Goal: Task Accomplishment & Management: Complete application form

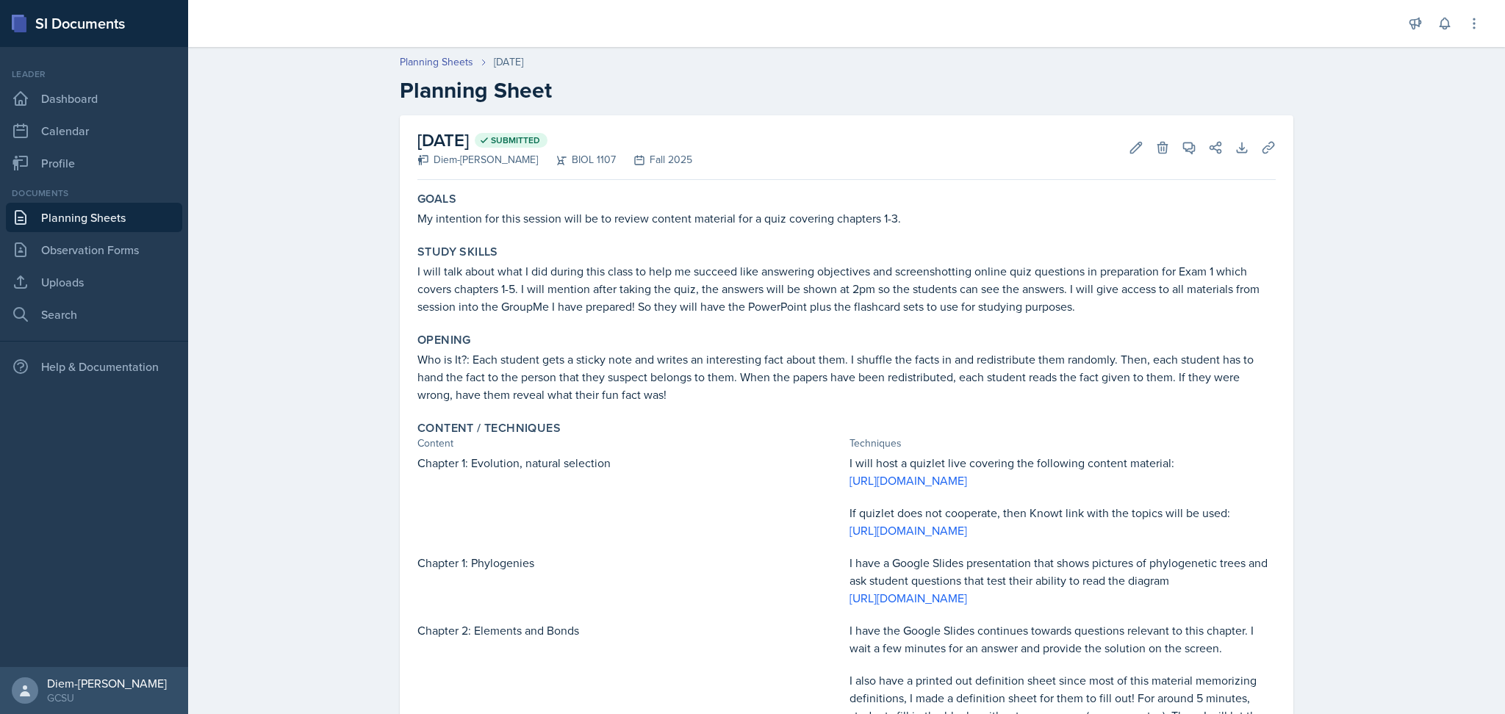
click at [118, 218] on link "Planning Sheets" at bounding box center [94, 217] width 176 height 29
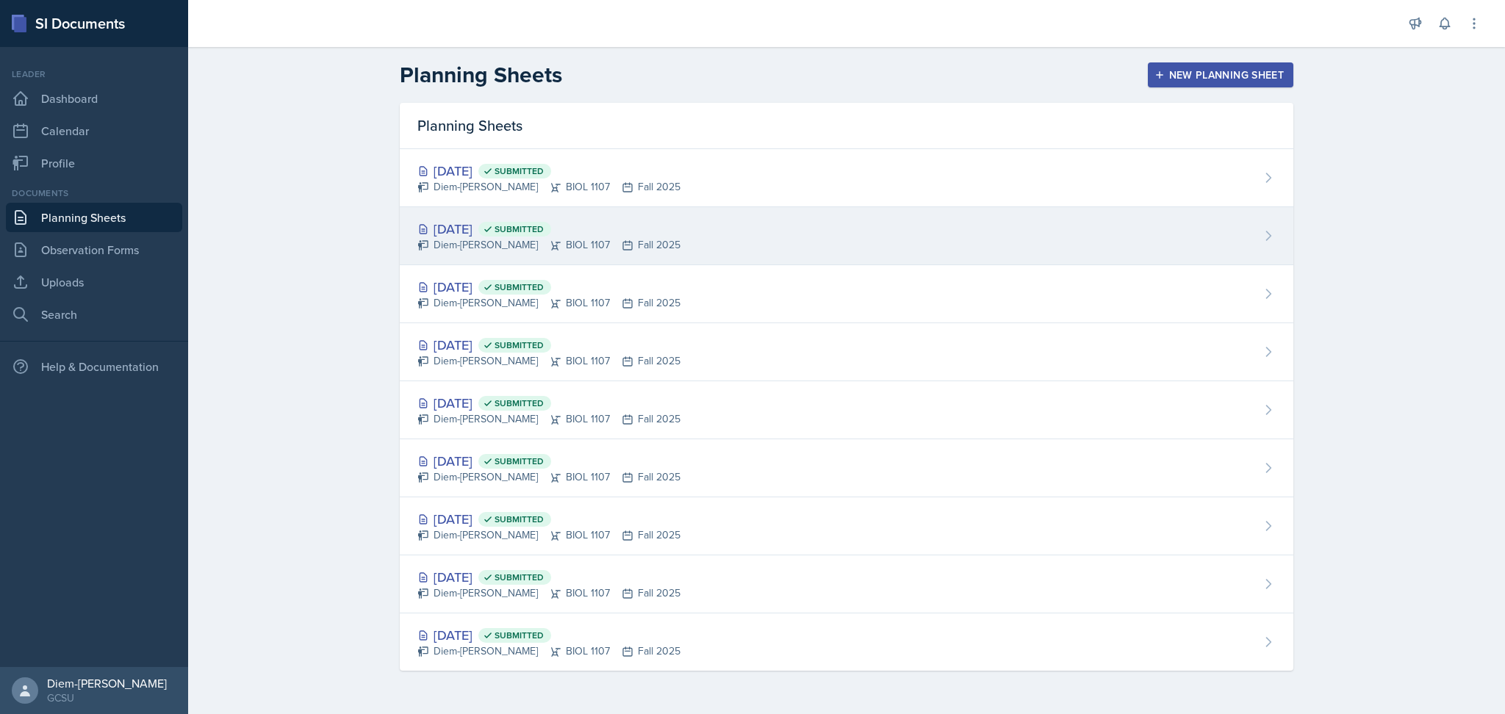
click at [470, 226] on div "[DATE] Submitted" at bounding box center [548, 229] width 263 height 20
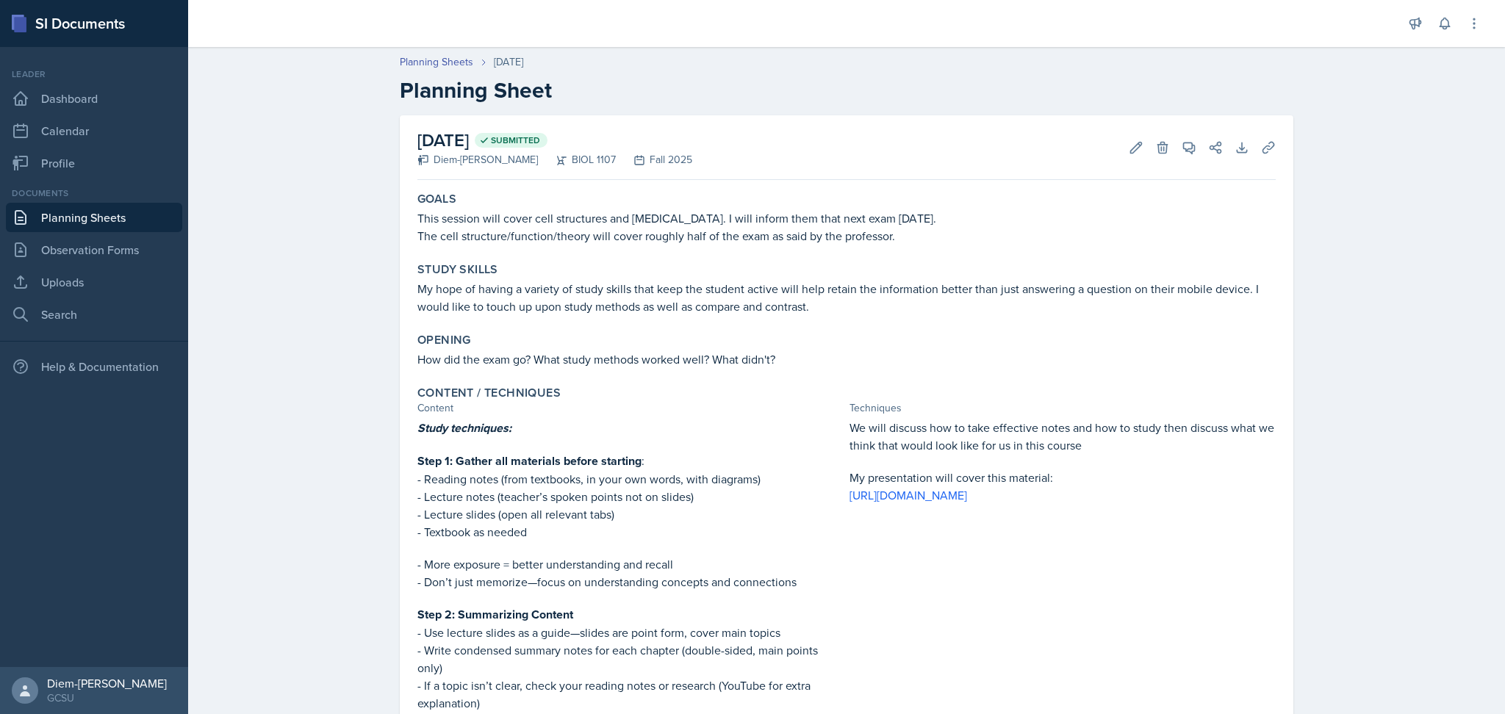
click at [412, 73] on div "Planning Sheets [DATE] Planning Sheet" at bounding box center [846, 78] width 941 height 49
click at [414, 54] on link "Planning Sheets" at bounding box center [436, 61] width 73 height 15
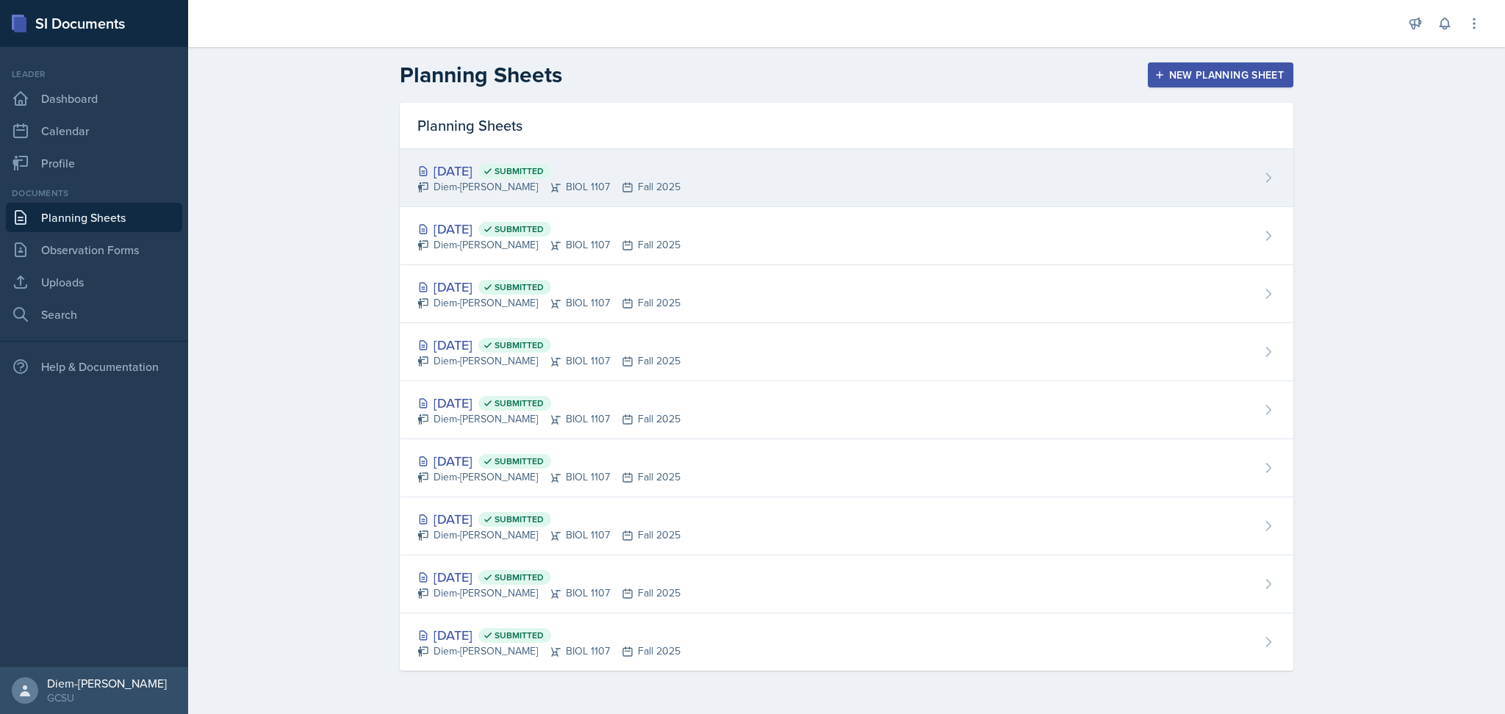
click at [507, 170] on div "[DATE] Submitted" at bounding box center [548, 171] width 263 height 20
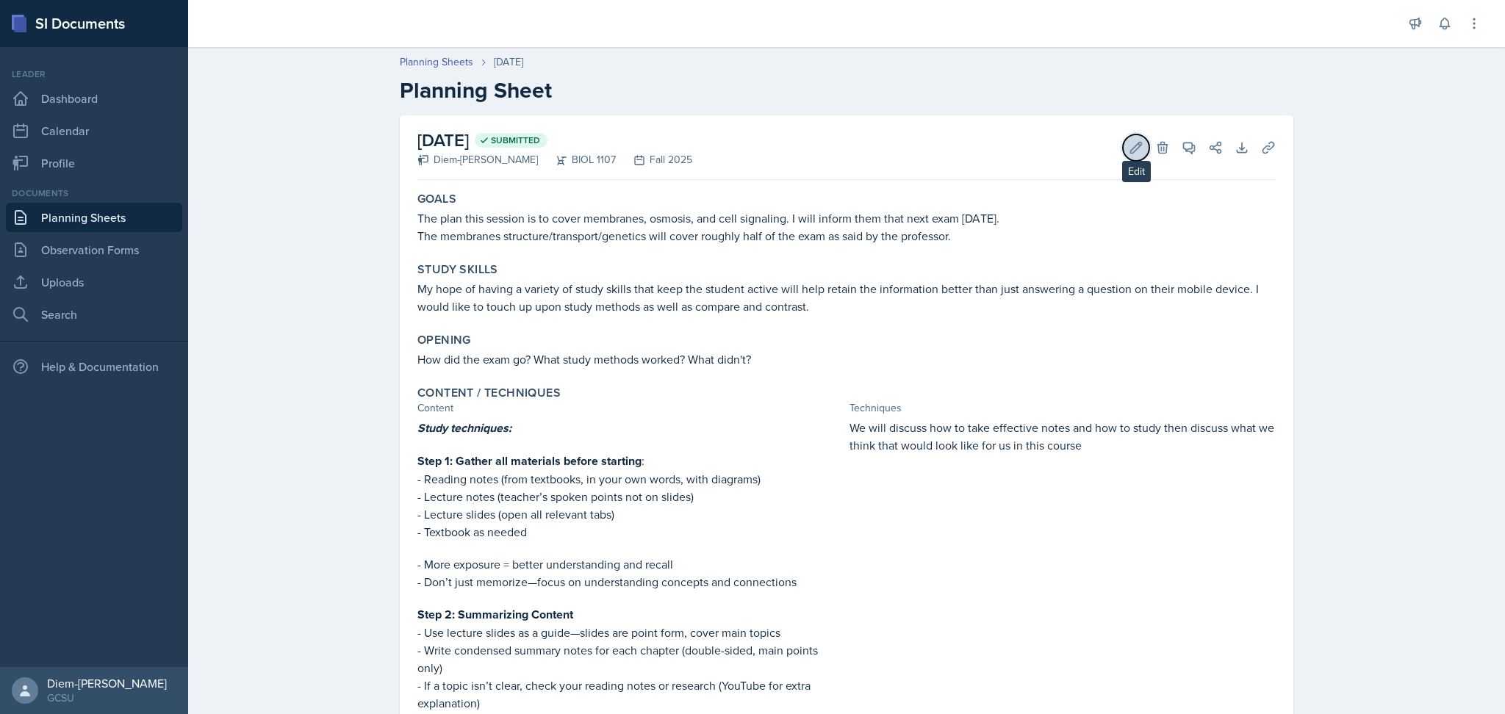
click at [1132, 154] on icon at bounding box center [1136, 147] width 15 height 15
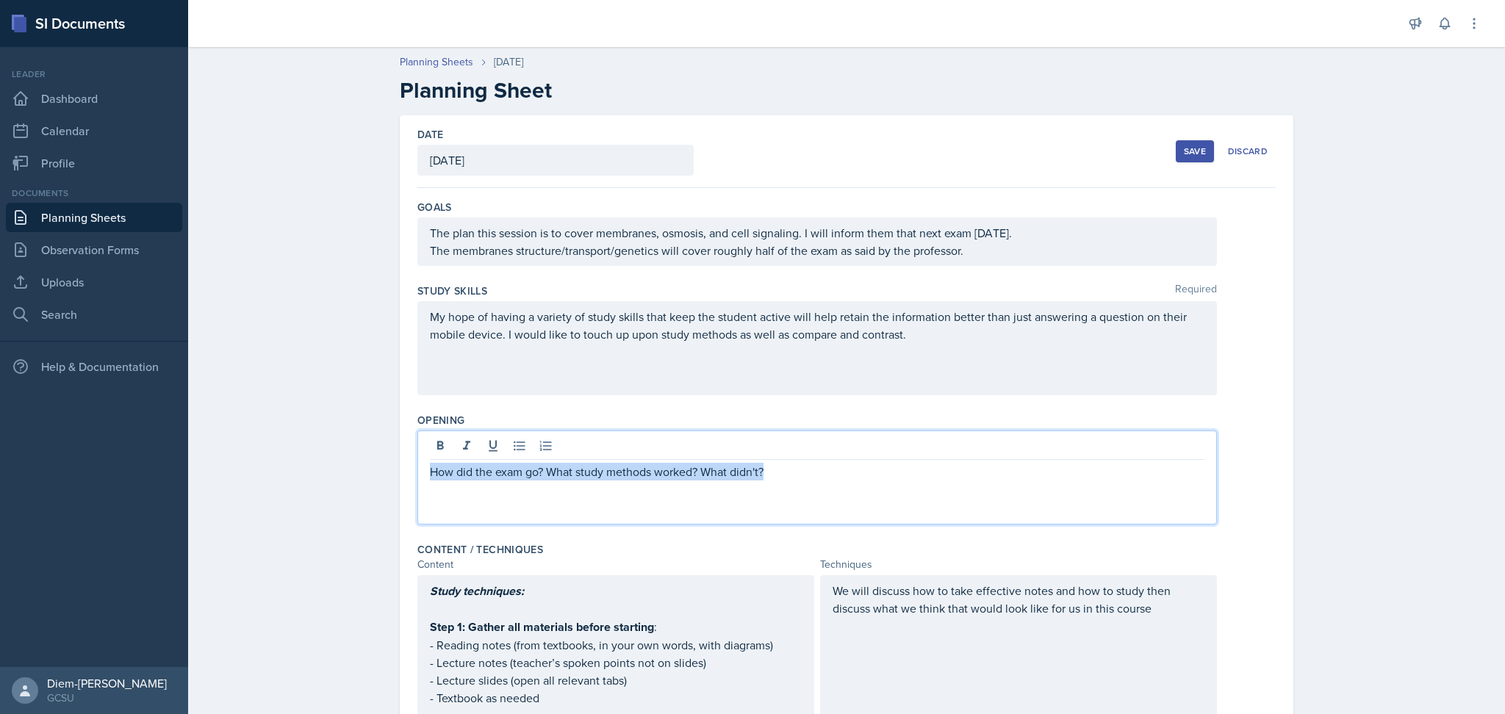
drag, startPoint x: 771, startPoint y: 445, endPoint x: 356, endPoint y: 456, distance: 415.3
click at [919, 393] on div "My hope of having a variety of study skills that keep the student active will h…" at bounding box center [817, 348] width 800 height 94
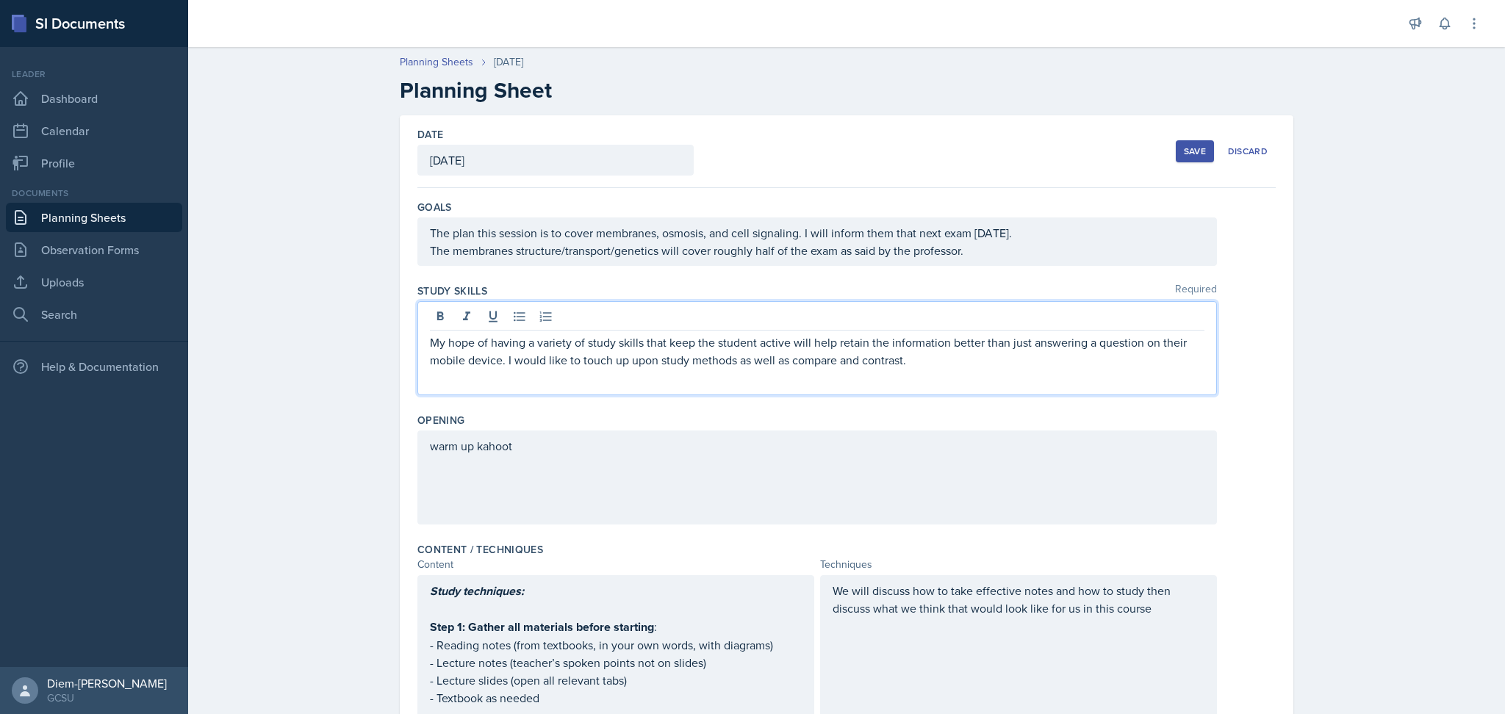
click at [927, 379] on div "My hope of having a variety of study skills that keep the student active will h…" at bounding box center [817, 348] width 800 height 94
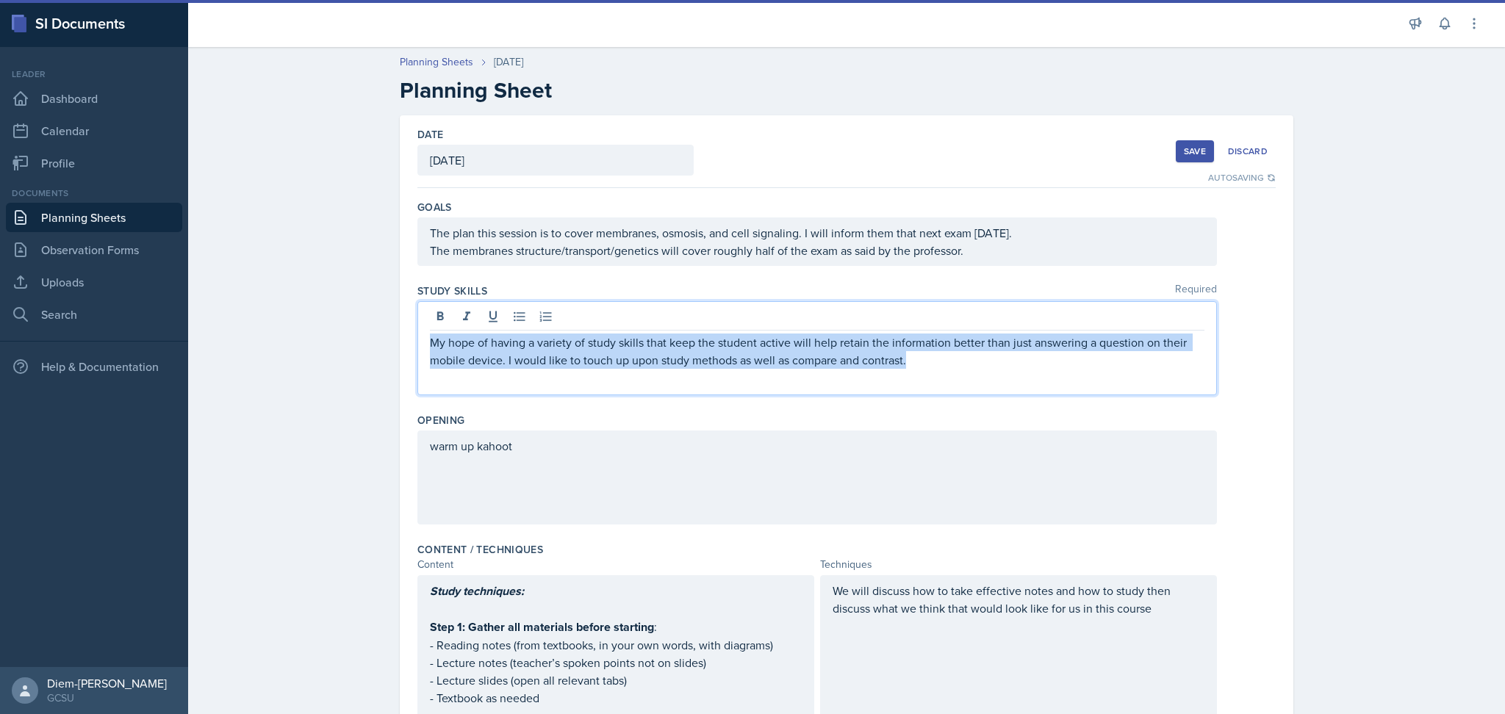
drag, startPoint x: 913, startPoint y: 364, endPoint x: 370, endPoint y: 298, distance: 546.3
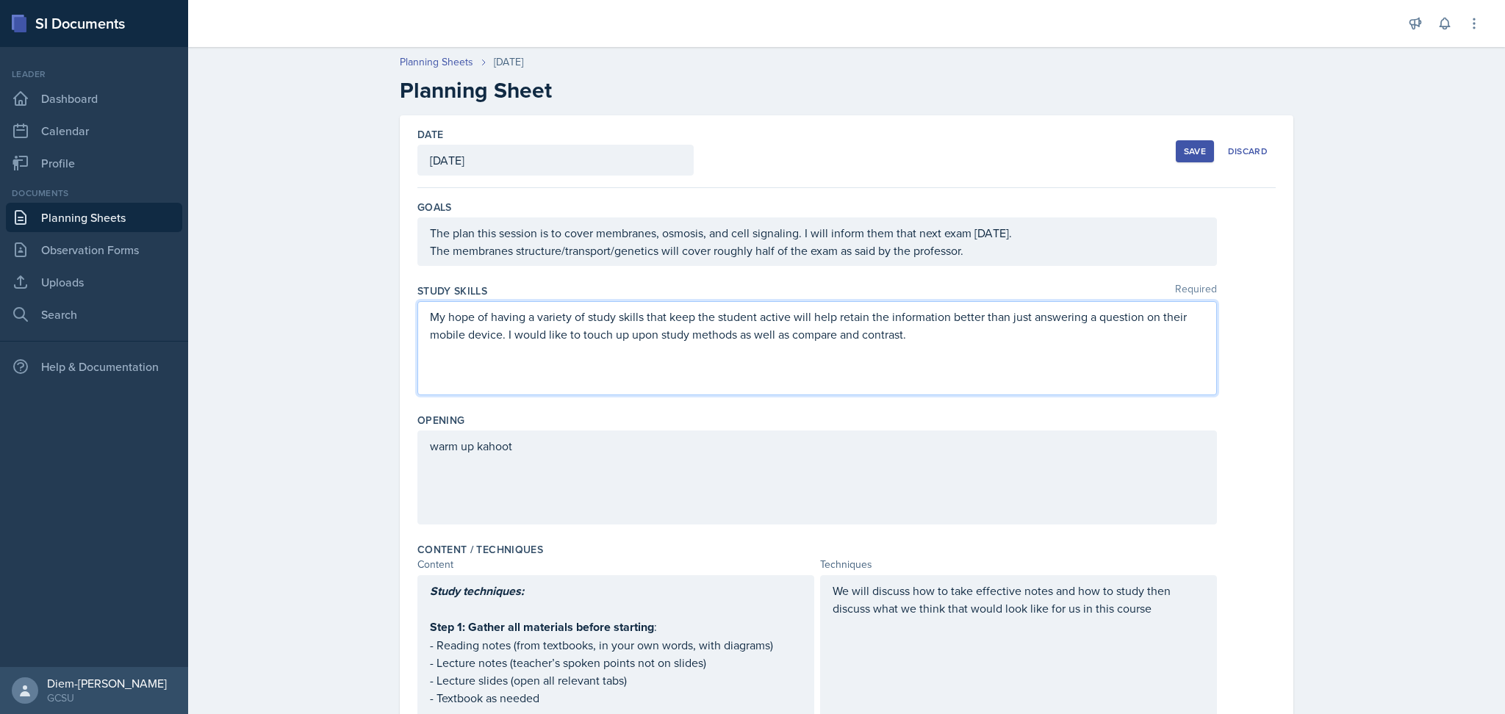
click at [640, 450] on div "warm up kahoot" at bounding box center [817, 478] width 800 height 94
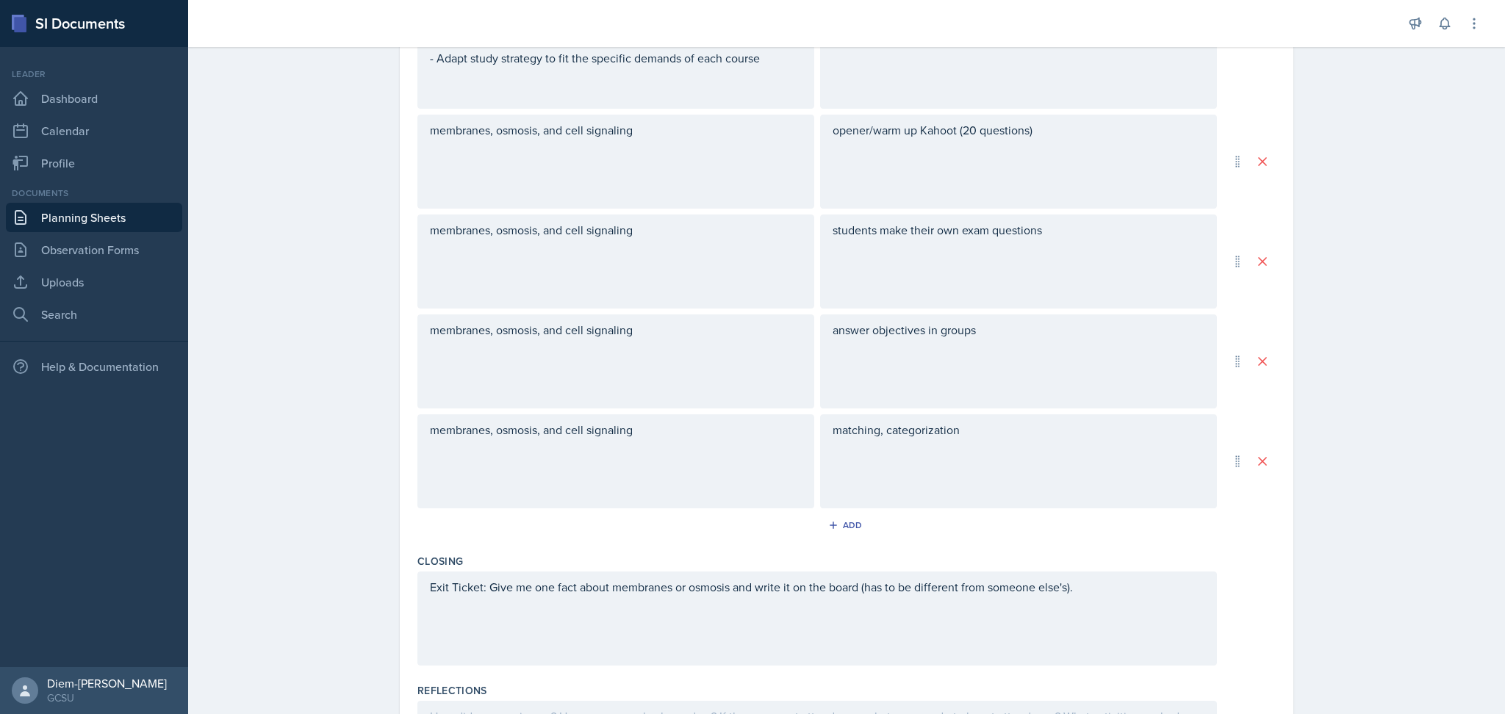
scroll to position [1254, 0]
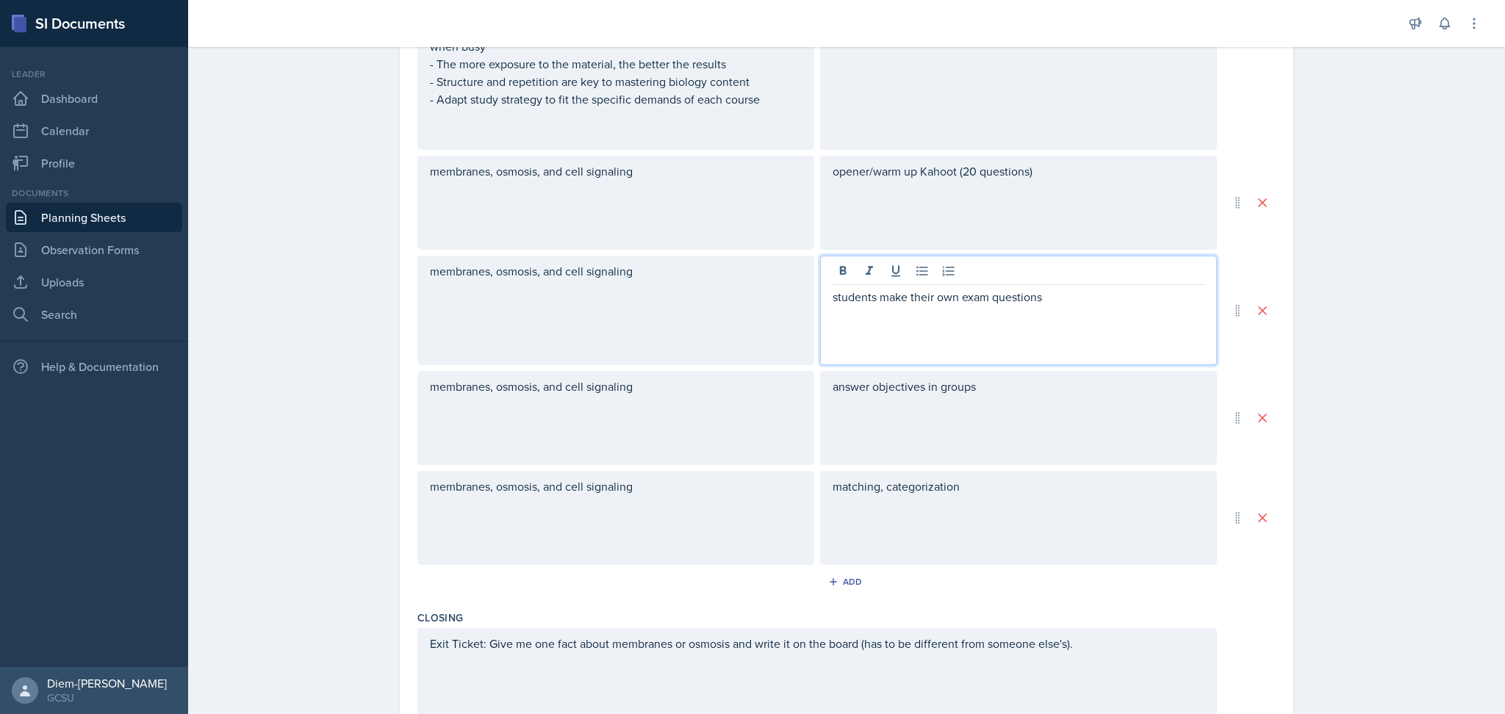
click at [1040, 306] on p at bounding box center [1019, 315] width 372 height 18
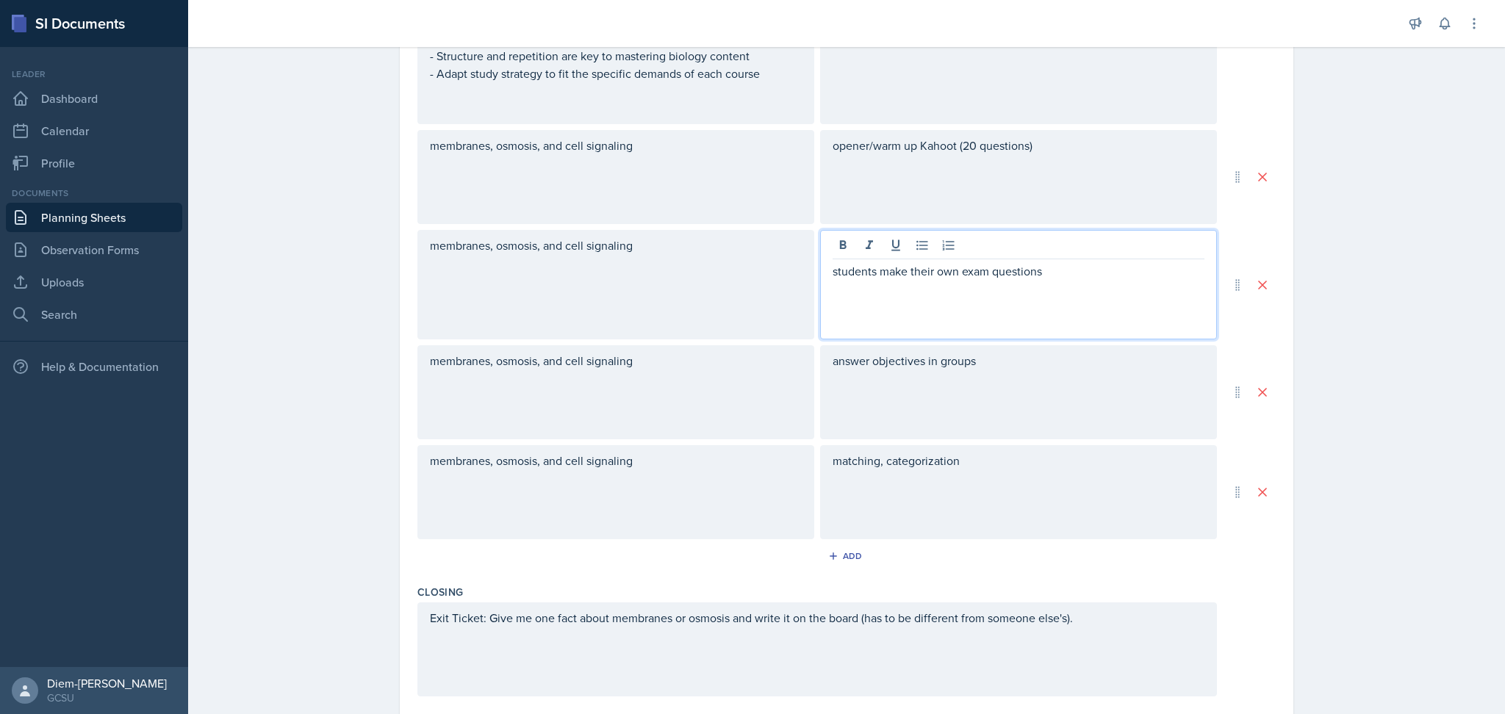
click at [1057, 273] on p "students make their own exam questions" at bounding box center [1019, 271] width 372 height 18
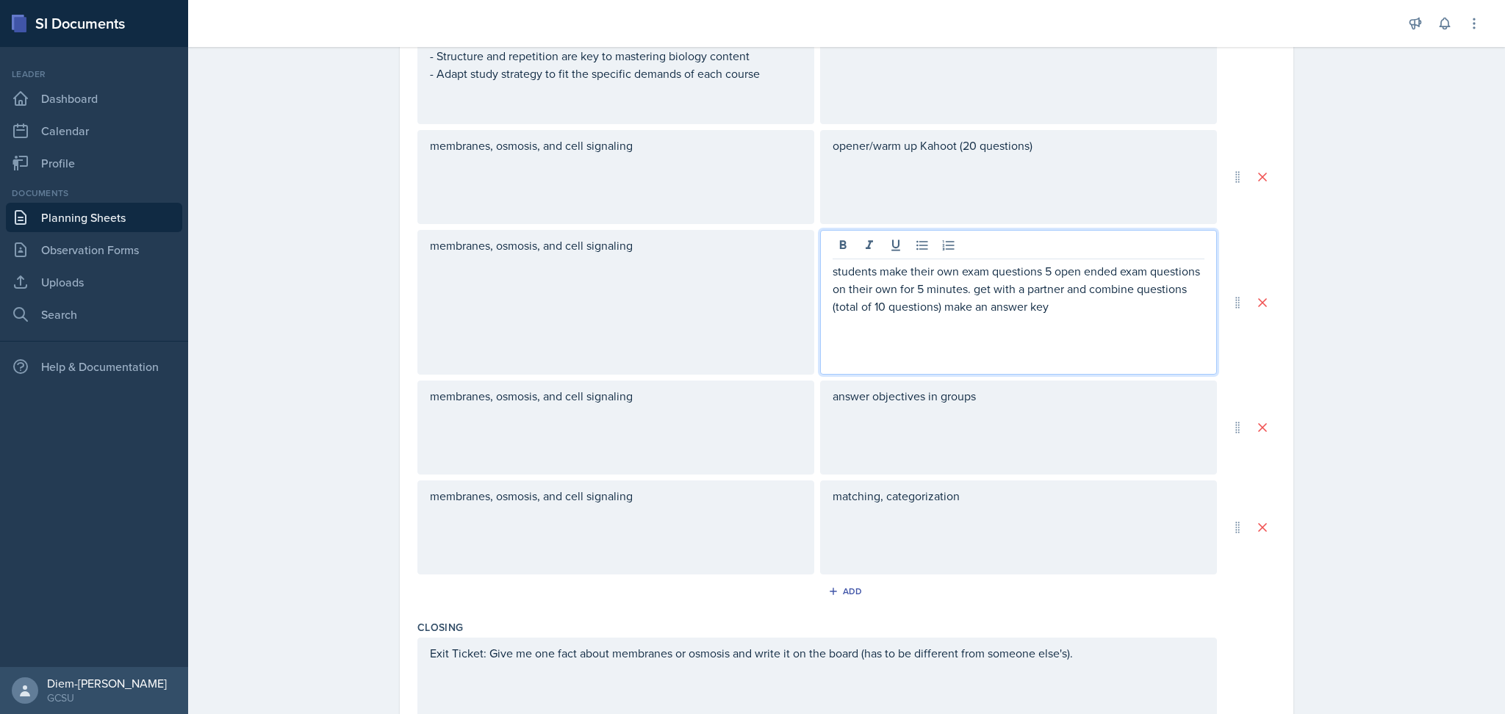
click at [1047, 434] on div "answer objectives in groups" at bounding box center [1018, 428] width 397 height 94
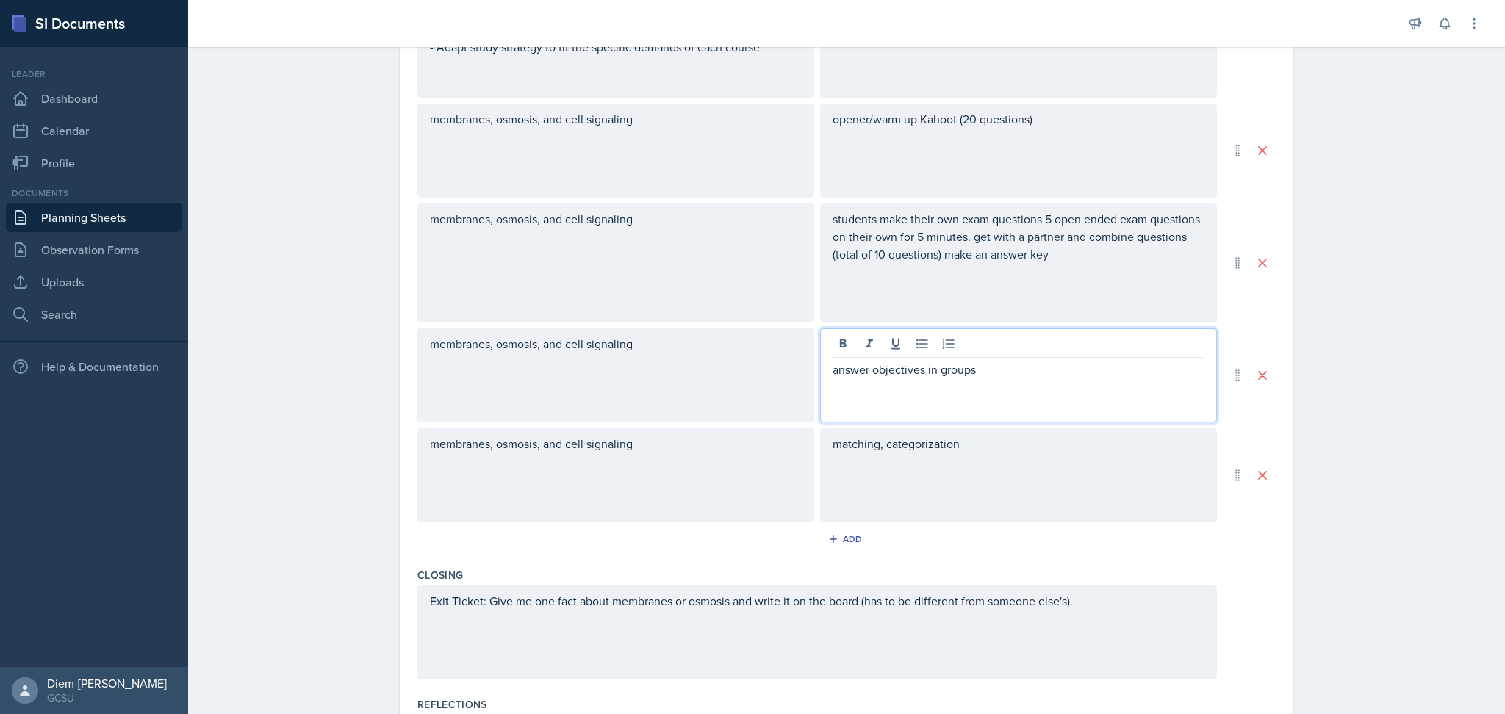
click at [1026, 404] on div "answer objectives in groups" at bounding box center [1018, 375] width 397 height 94
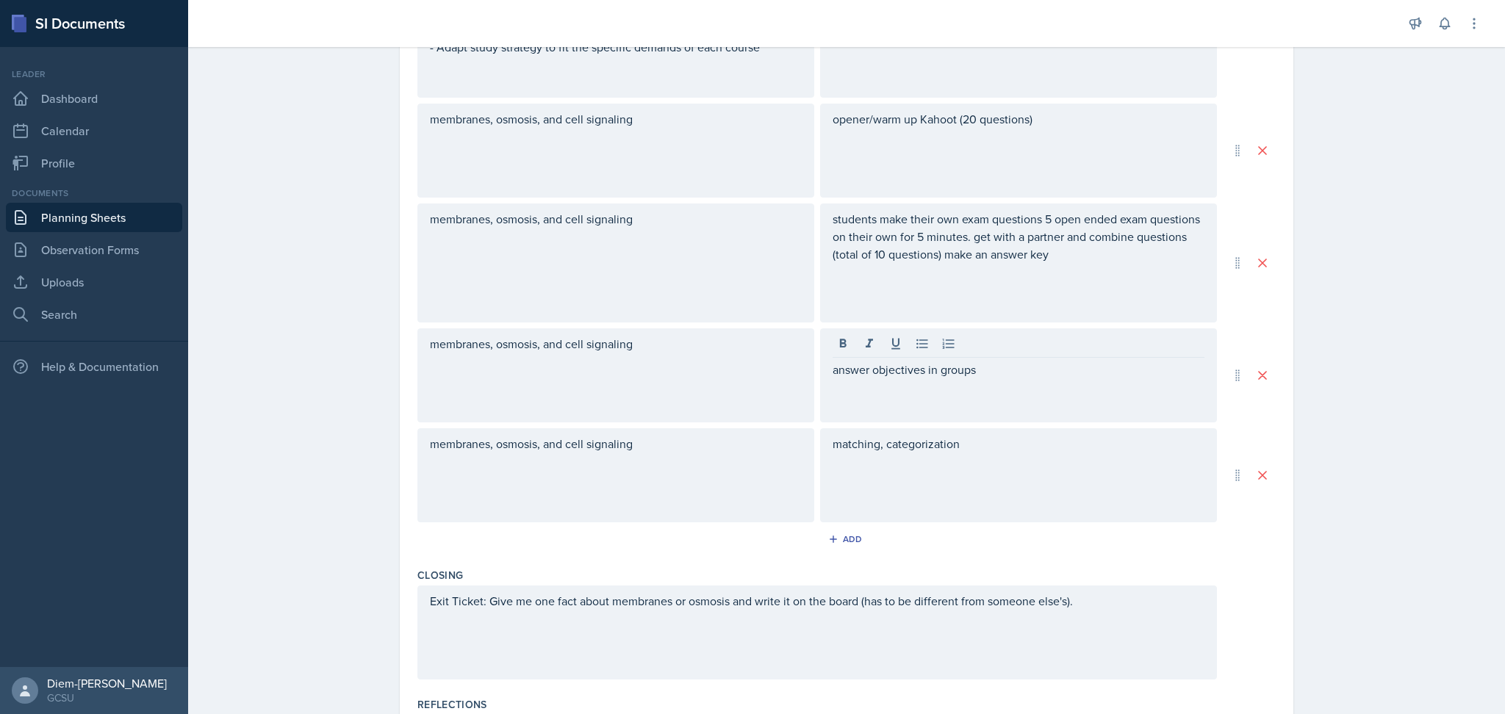
click at [1030, 393] on div "answer objectives in groups" at bounding box center [1018, 375] width 397 height 94
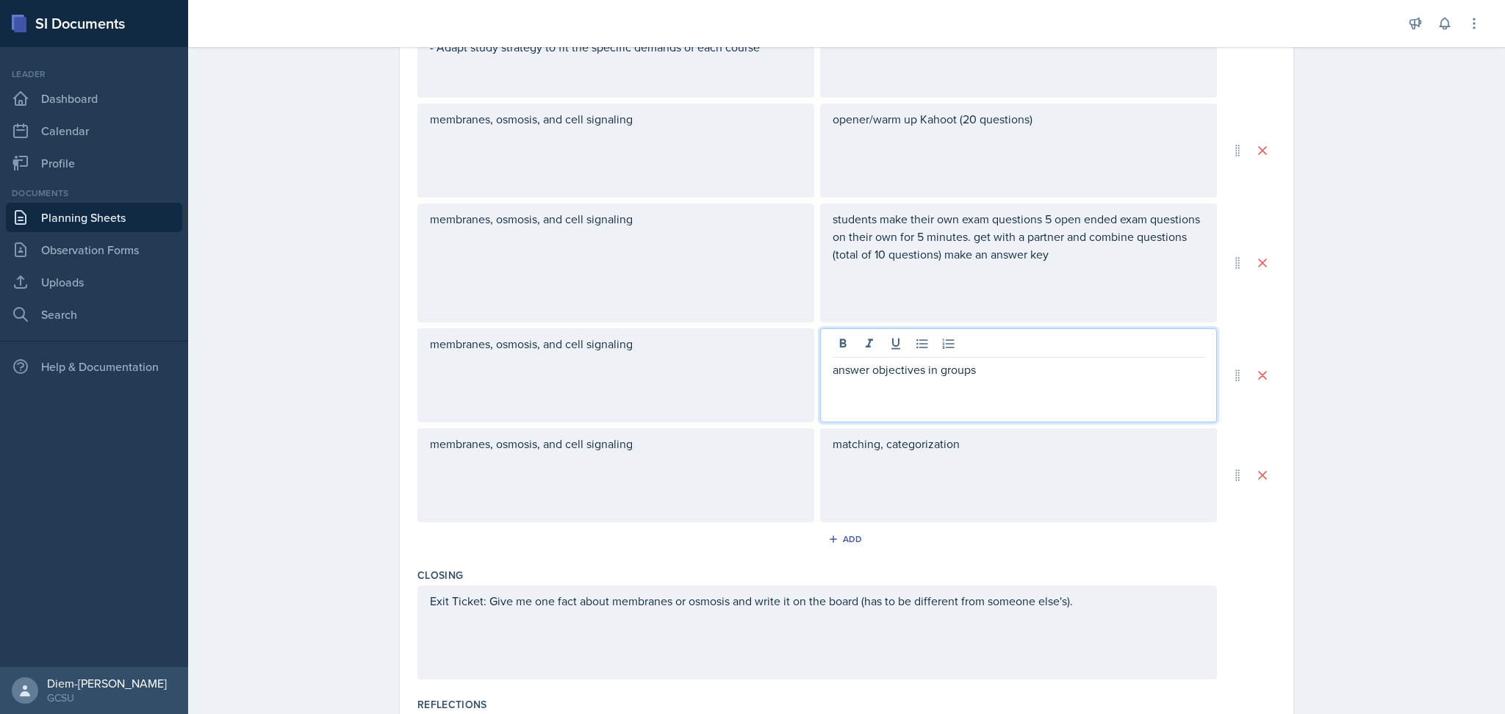
click at [1037, 378] on p at bounding box center [1019, 387] width 372 height 18
click at [1032, 366] on p "answer objectives in groups" at bounding box center [1019, 370] width 372 height 18
click at [1027, 428] on div "matching, categorization" at bounding box center [1018, 475] width 397 height 94
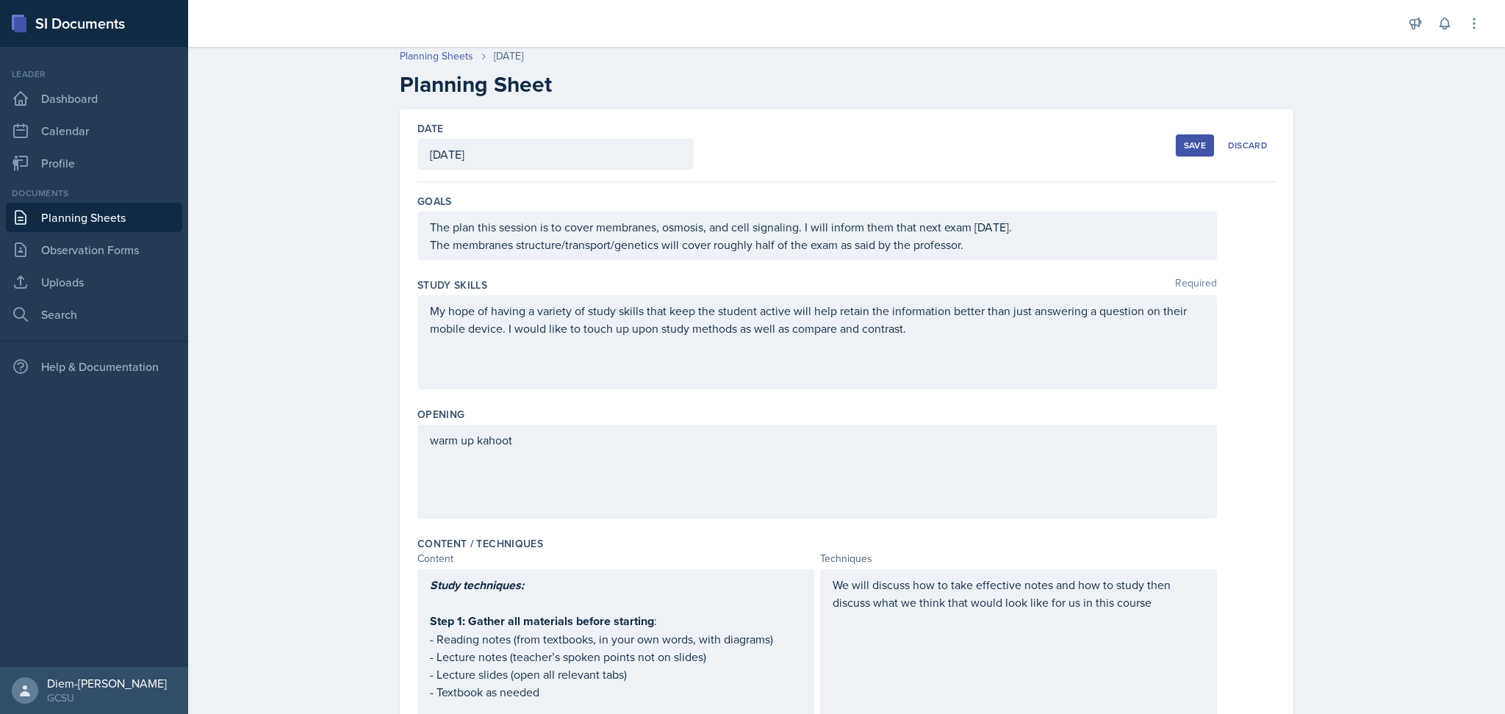
scroll to position [0, 0]
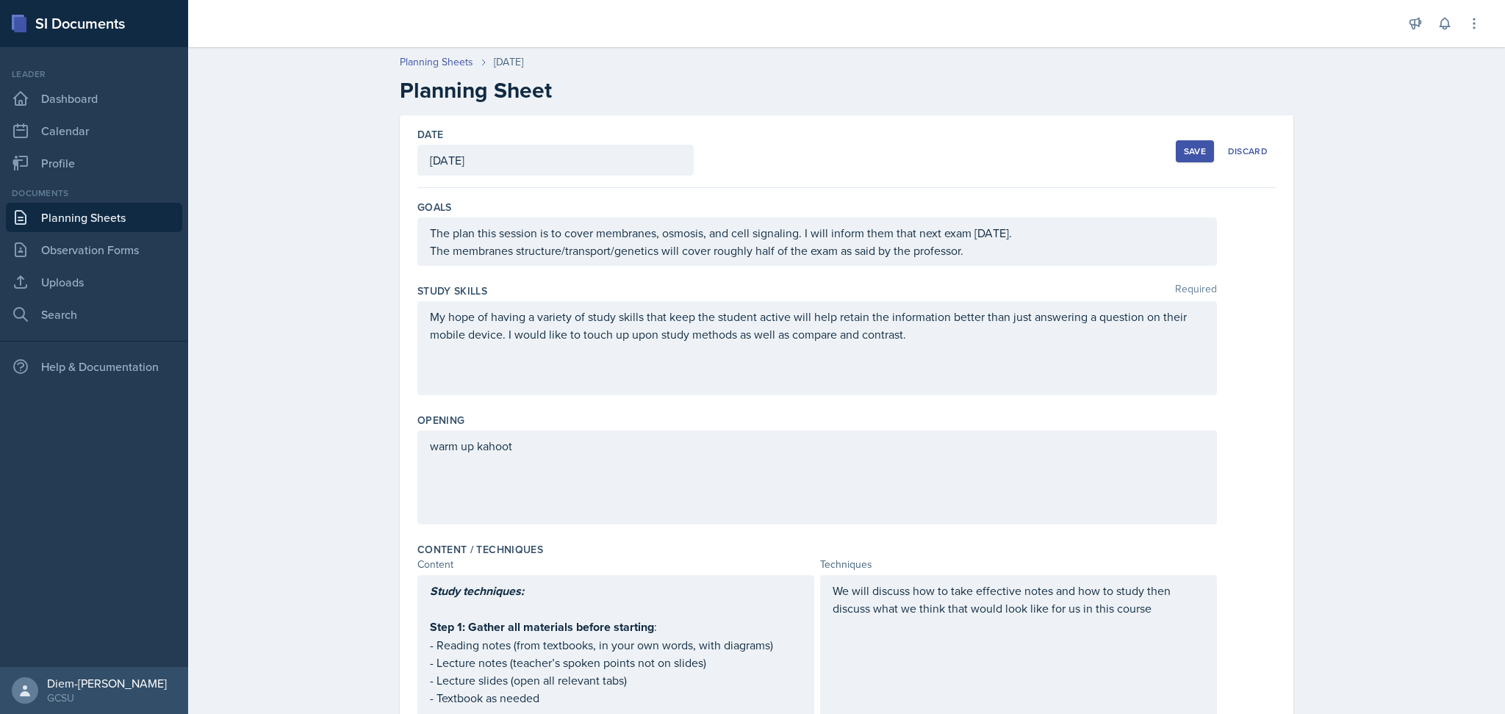
click at [966, 491] on div "warm up kahoot" at bounding box center [817, 478] width 800 height 94
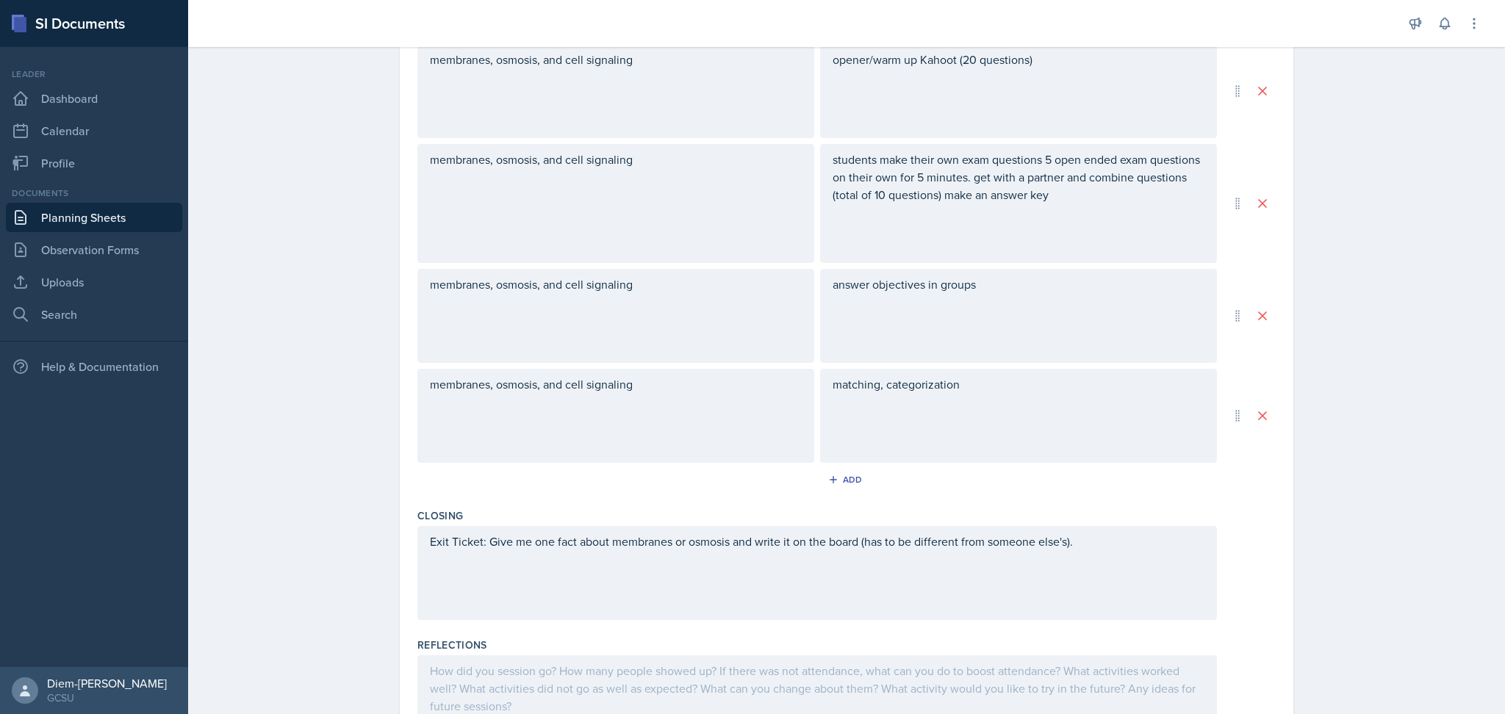
scroll to position [1370, 0]
click at [777, 568] on div "Exit Ticket: Give me one fact about membranes or osmosis and write it on the bo…" at bounding box center [817, 569] width 800 height 94
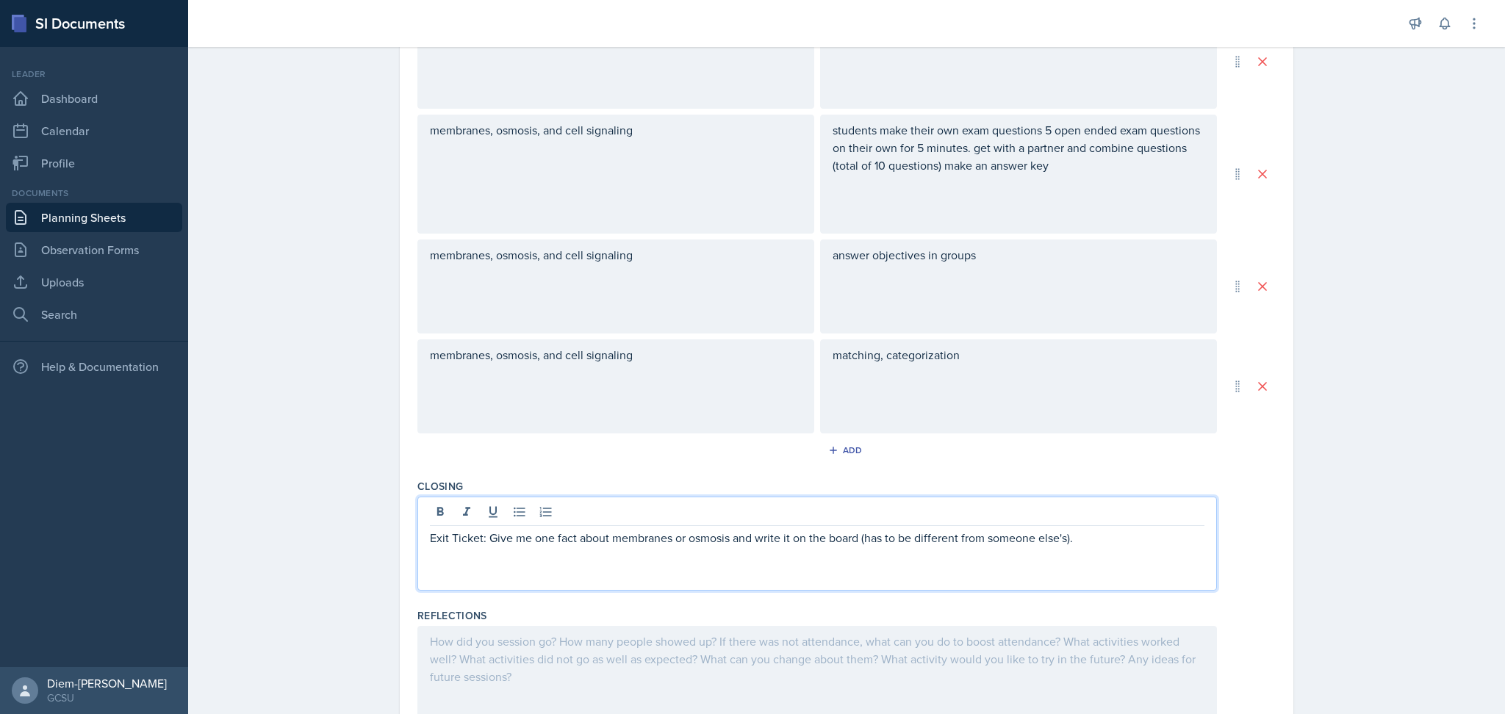
click at [482, 536] on p "Exit Ticket: Give me one fact about membranes or osmosis and write it on the bo…" at bounding box center [817, 538] width 775 height 18
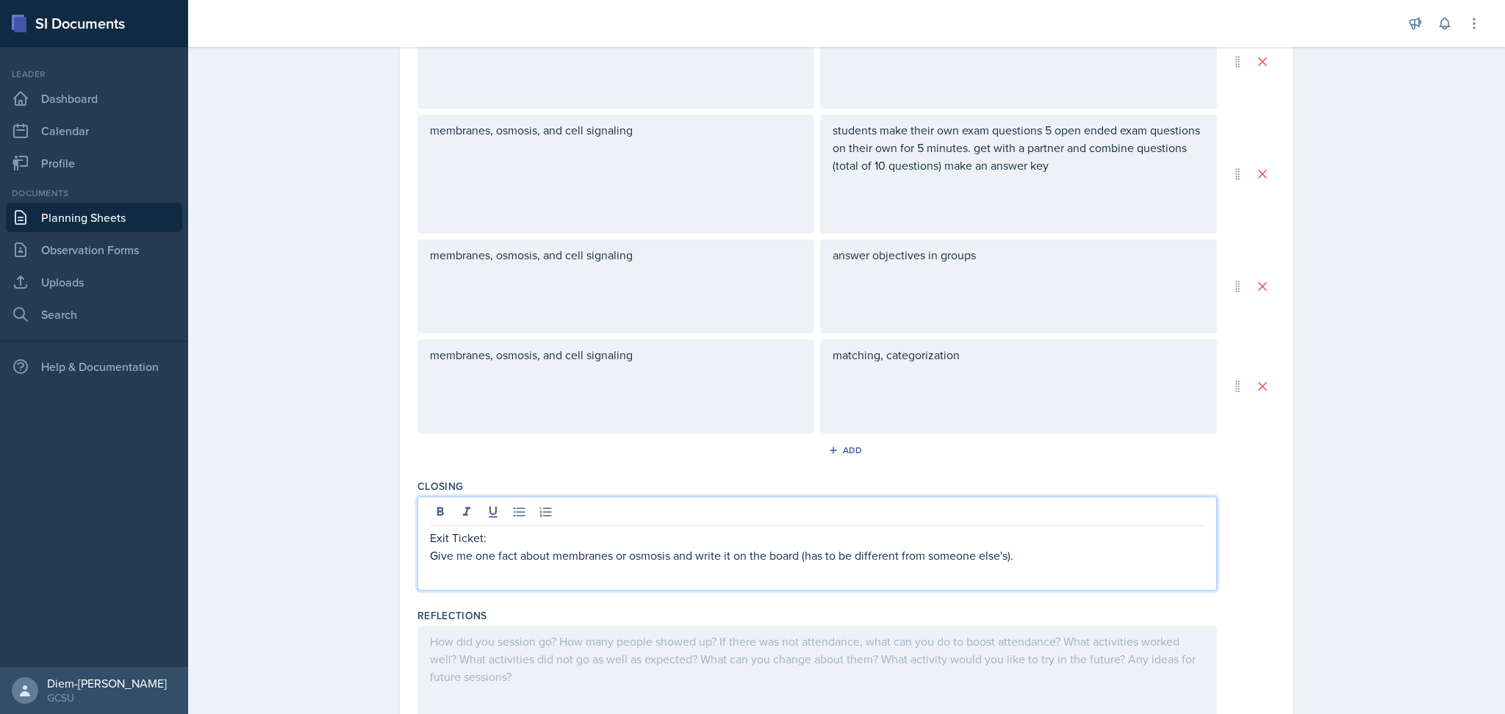
click at [482, 536] on p "Exit Ticket:" at bounding box center [817, 538] width 775 height 18
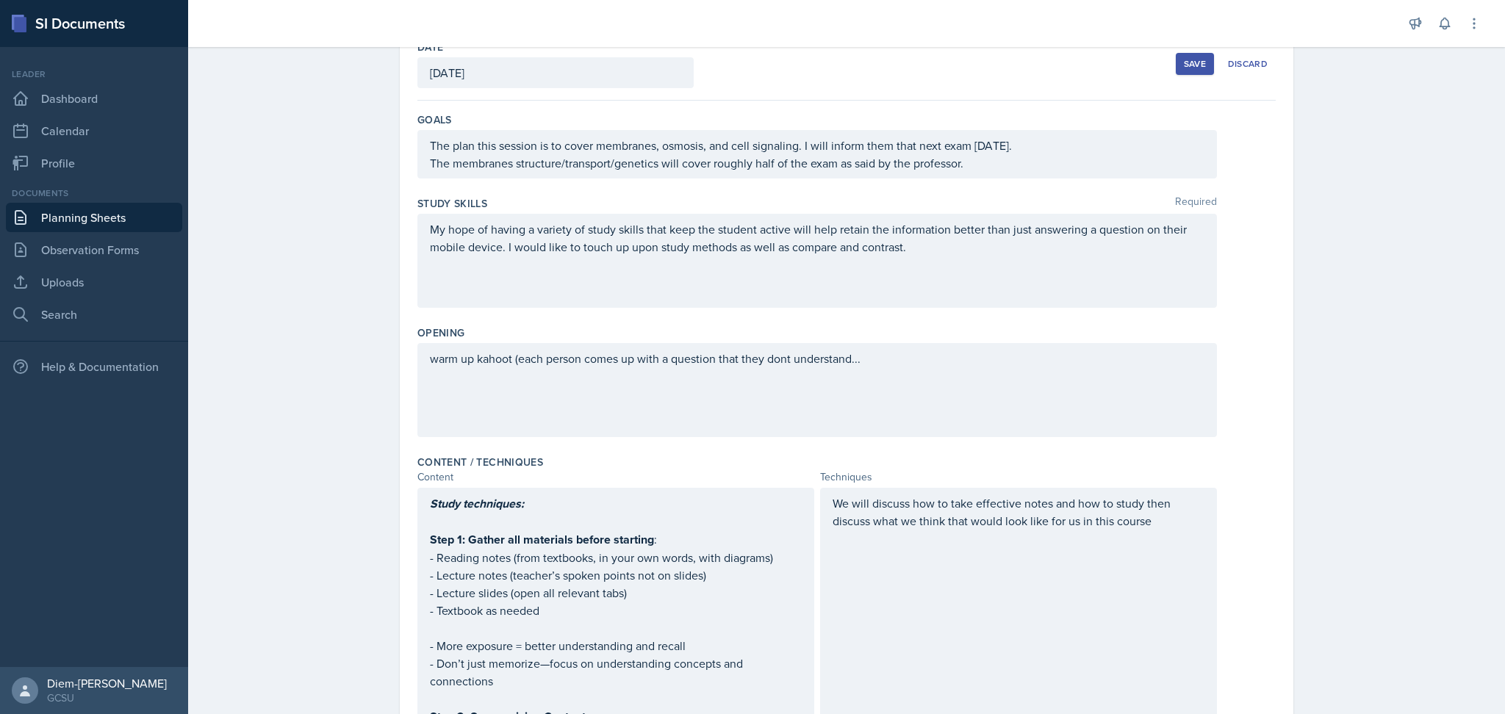
scroll to position [87, 0]
click at [930, 326] on div "Opening" at bounding box center [846, 333] width 858 height 15
click at [949, 423] on div "warm up kahoot (each person comes up with a question that they dont understand.…" at bounding box center [817, 391] width 800 height 94
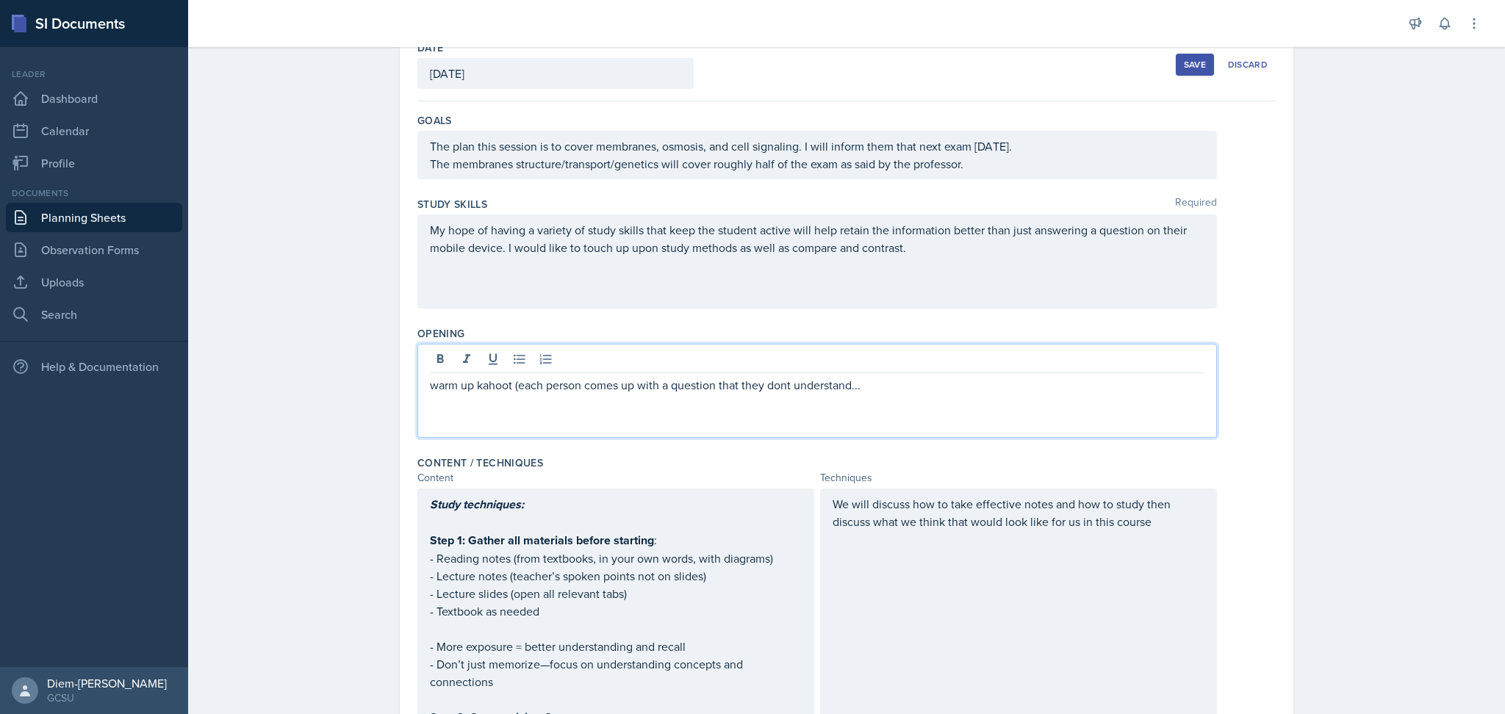
scroll to position [112, 0]
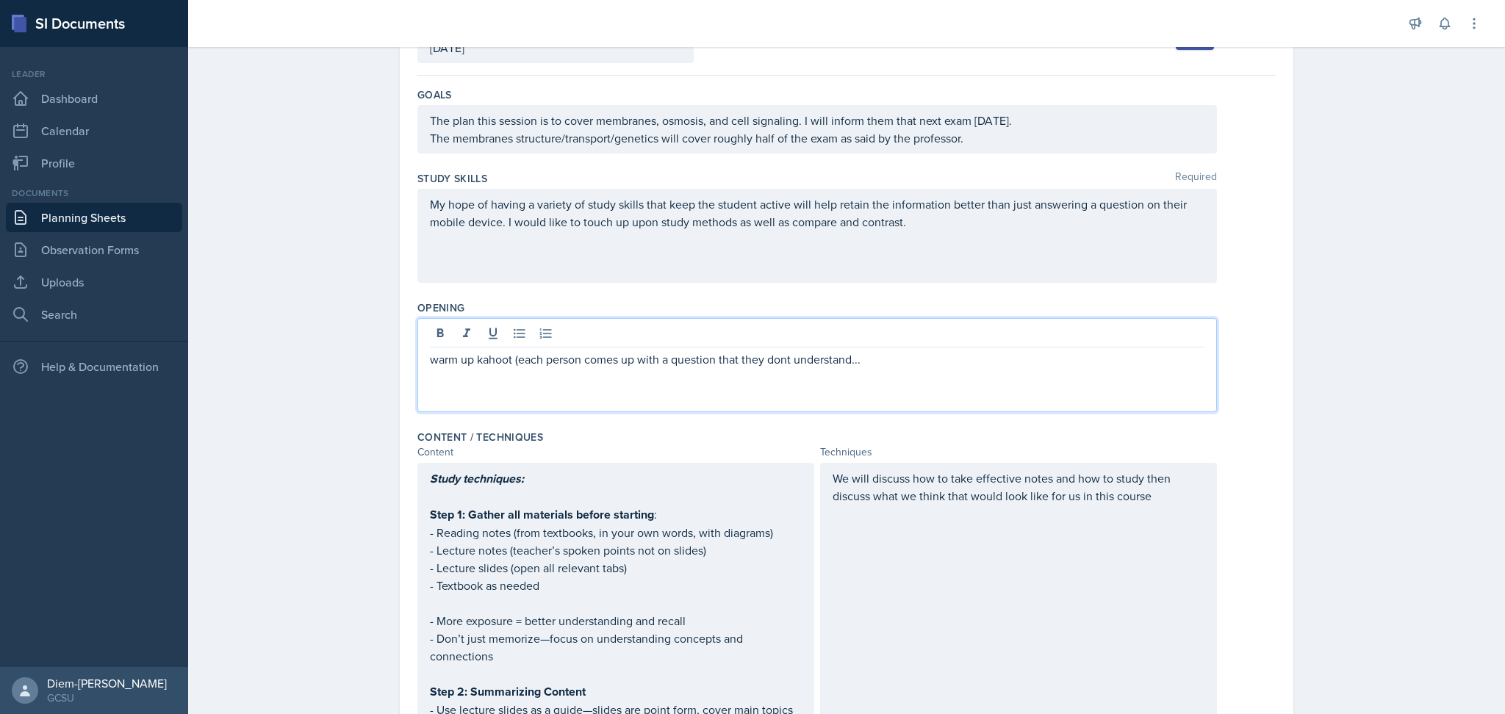
click at [781, 407] on div "warm up kahoot (each person comes up with a question that they dont understand.…" at bounding box center [817, 365] width 800 height 94
click at [485, 370] on div "warm up kahoot (each person comes up with a question that they dont understand.…" at bounding box center [817, 365] width 800 height 94
click at [830, 363] on p "warm up kahoot (each person comes up with a question that they dont understand.…" at bounding box center [817, 360] width 775 height 18
click at [765, 362] on p "warm up kahoot (each person comes up with a question that they dont understand.…" at bounding box center [817, 360] width 775 height 18
click at [864, 369] on div "warm up kahoot (each person comes up with a question that they dont understand.…" at bounding box center [817, 365] width 800 height 94
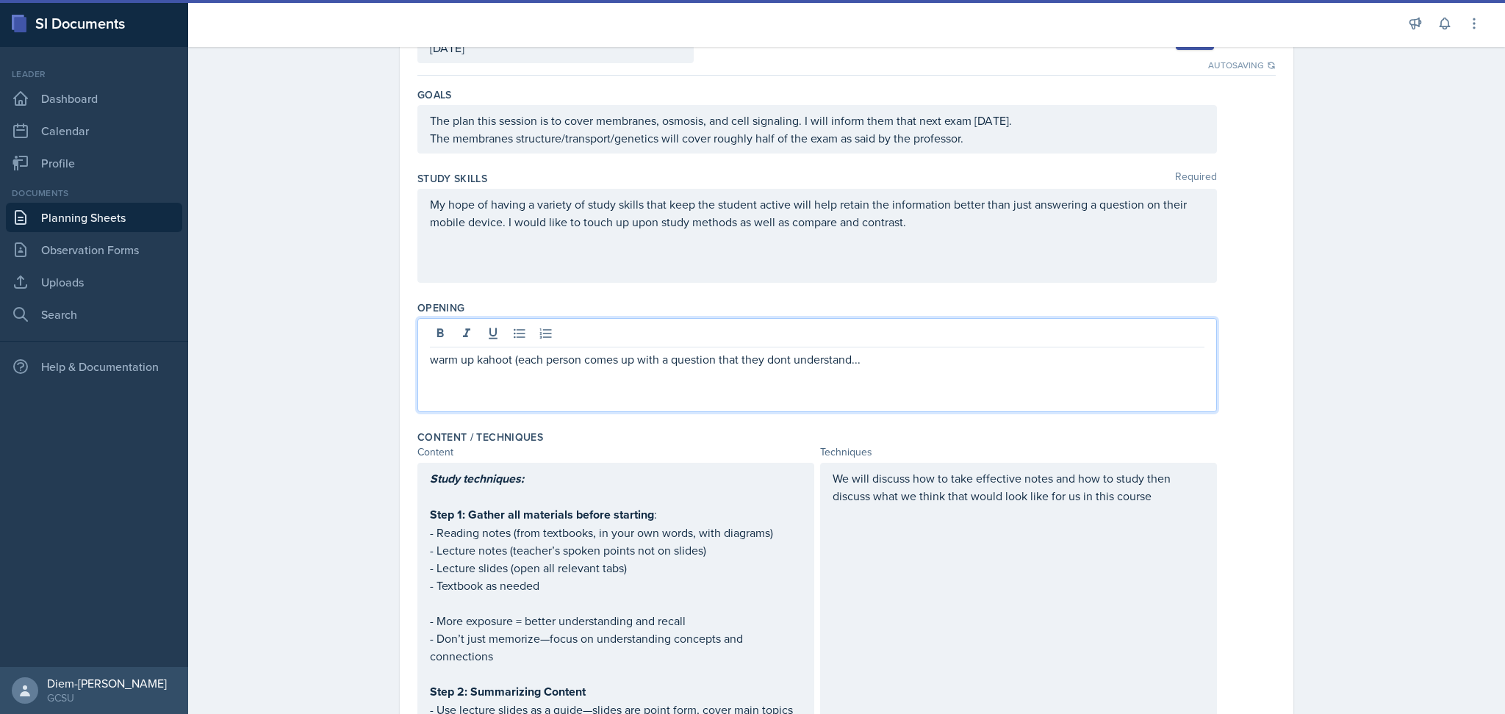
click at [866, 364] on p "warm up kahoot (each person comes up with a question that they dont understand.…" at bounding box center [817, 360] width 775 height 18
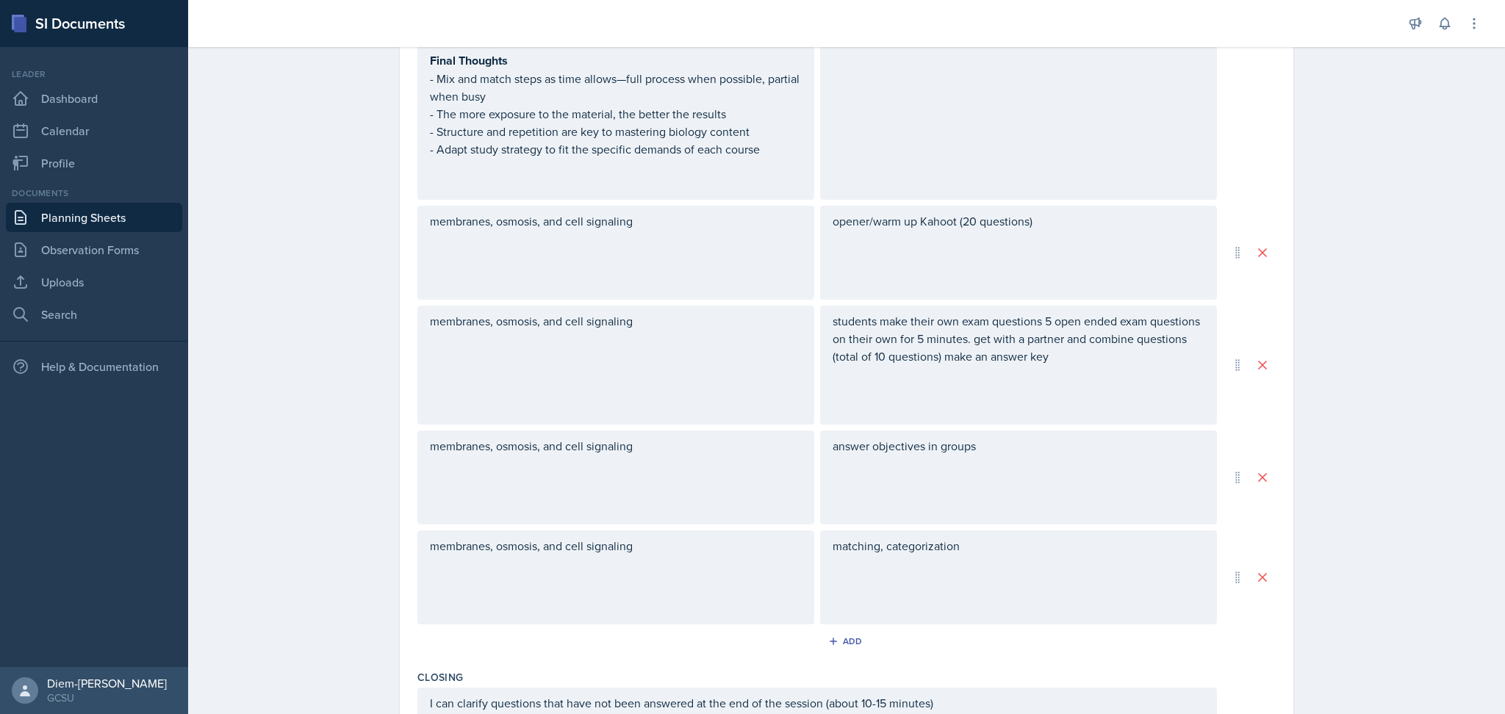
scroll to position [1205, 0]
click at [983, 543] on p "matching, categorization" at bounding box center [1019, 545] width 372 height 18
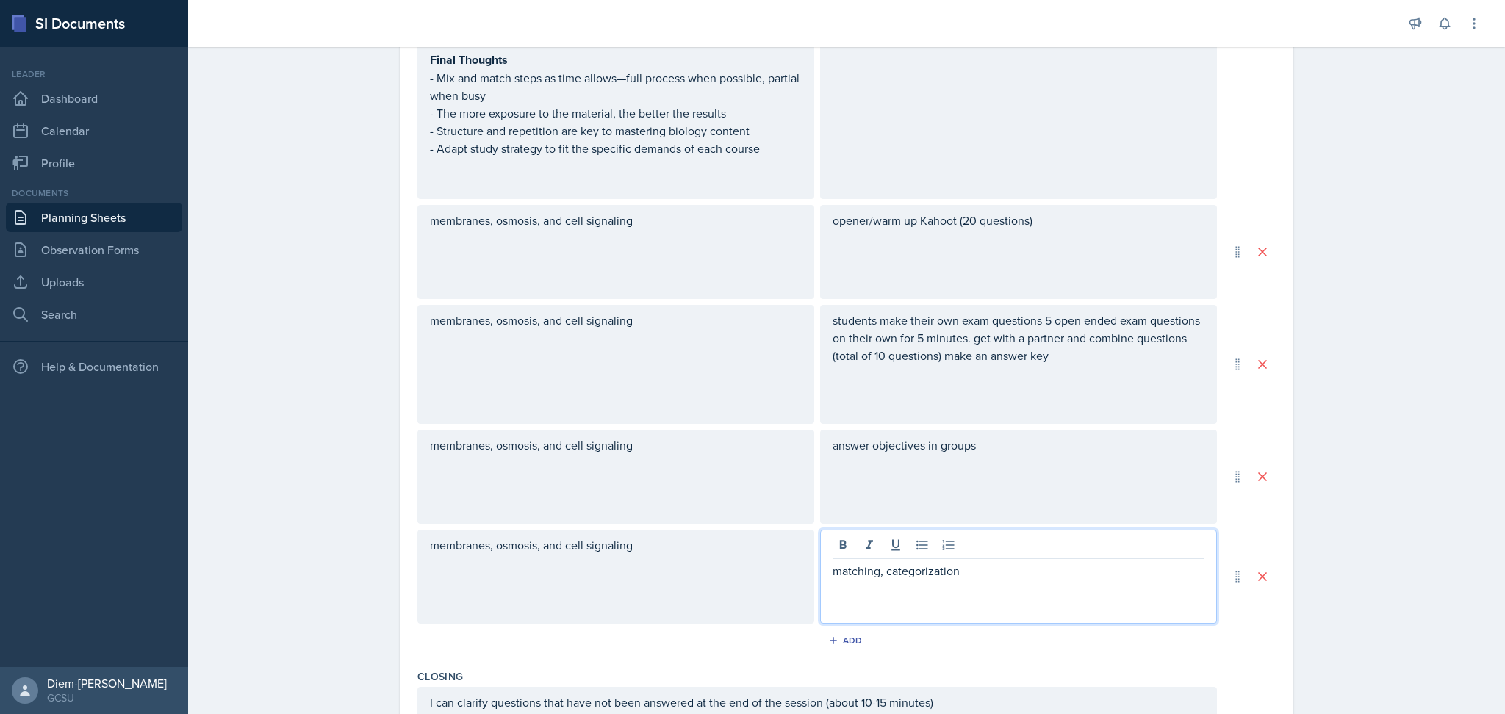
scroll to position [1231, 0]
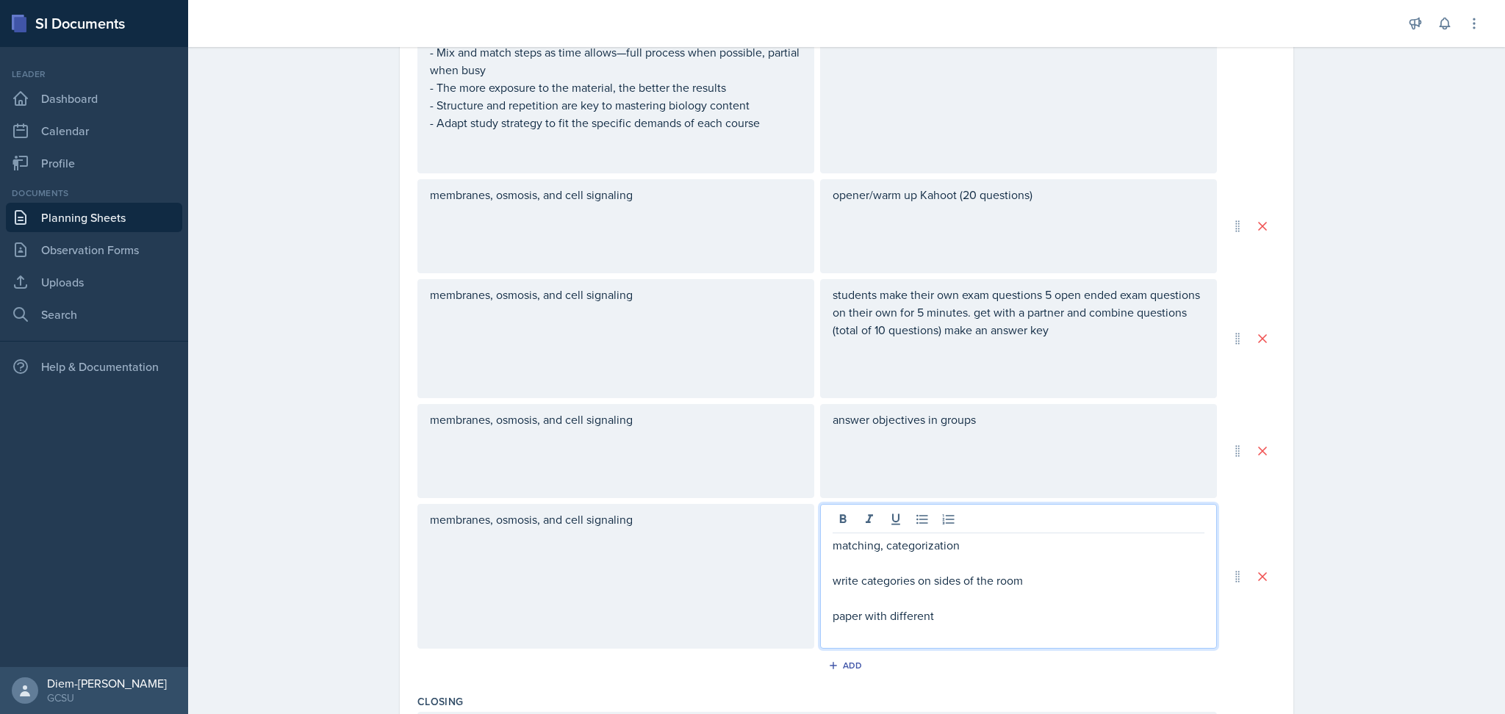
click at [1033, 575] on p "write categories on sides of the room" at bounding box center [1019, 581] width 372 height 18
click at [833, 664] on div "Add" at bounding box center [847, 666] width 32 height 12
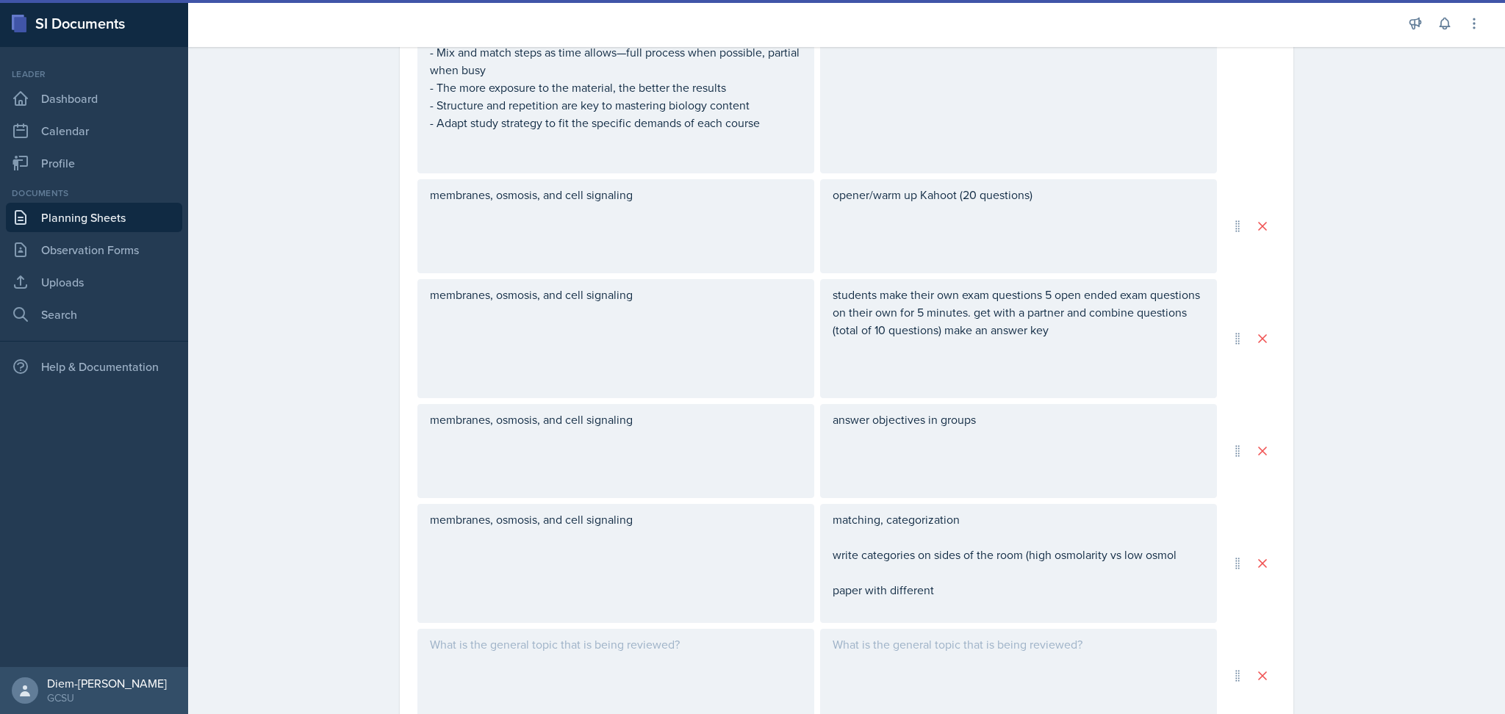
click at [833, 664] on div at bounding box center [1018, 676] width 397 height 94
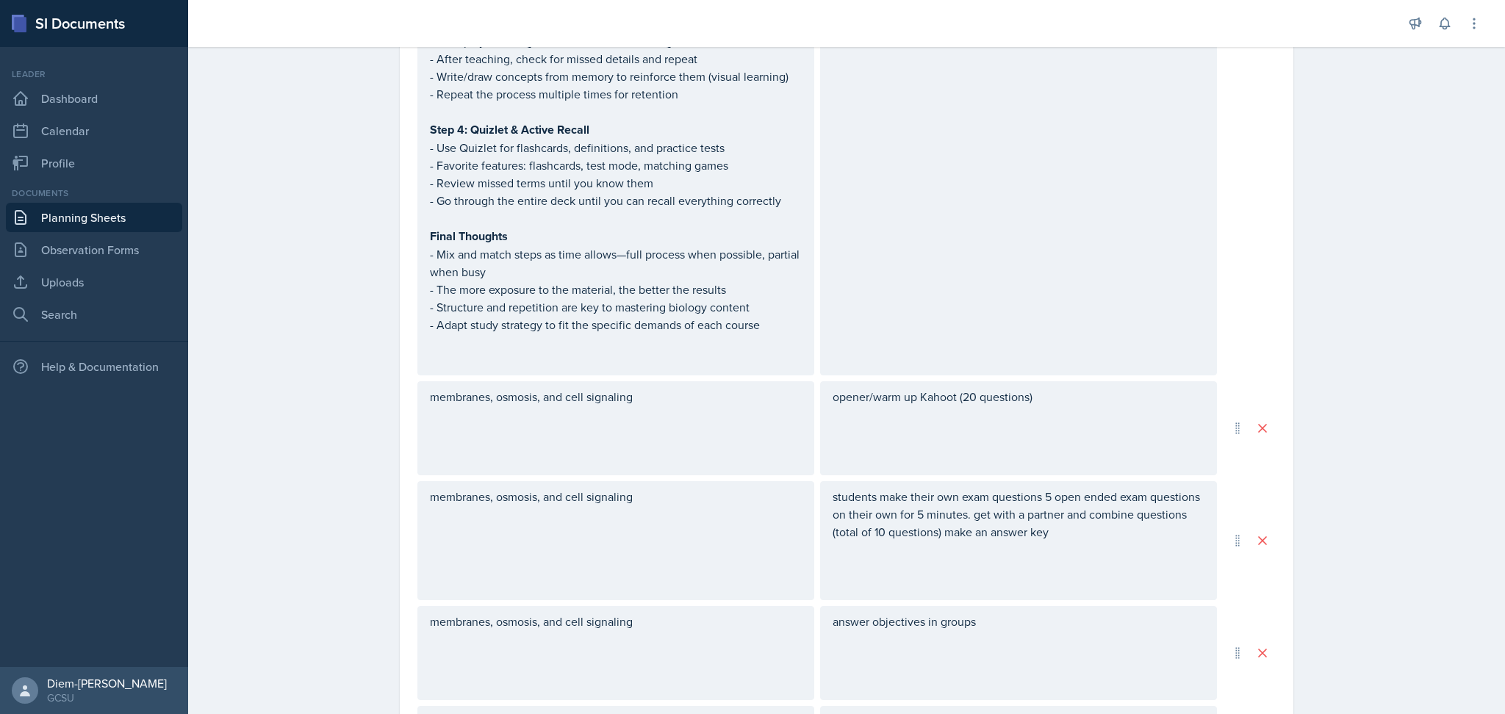
scroll to position [1378, 0]
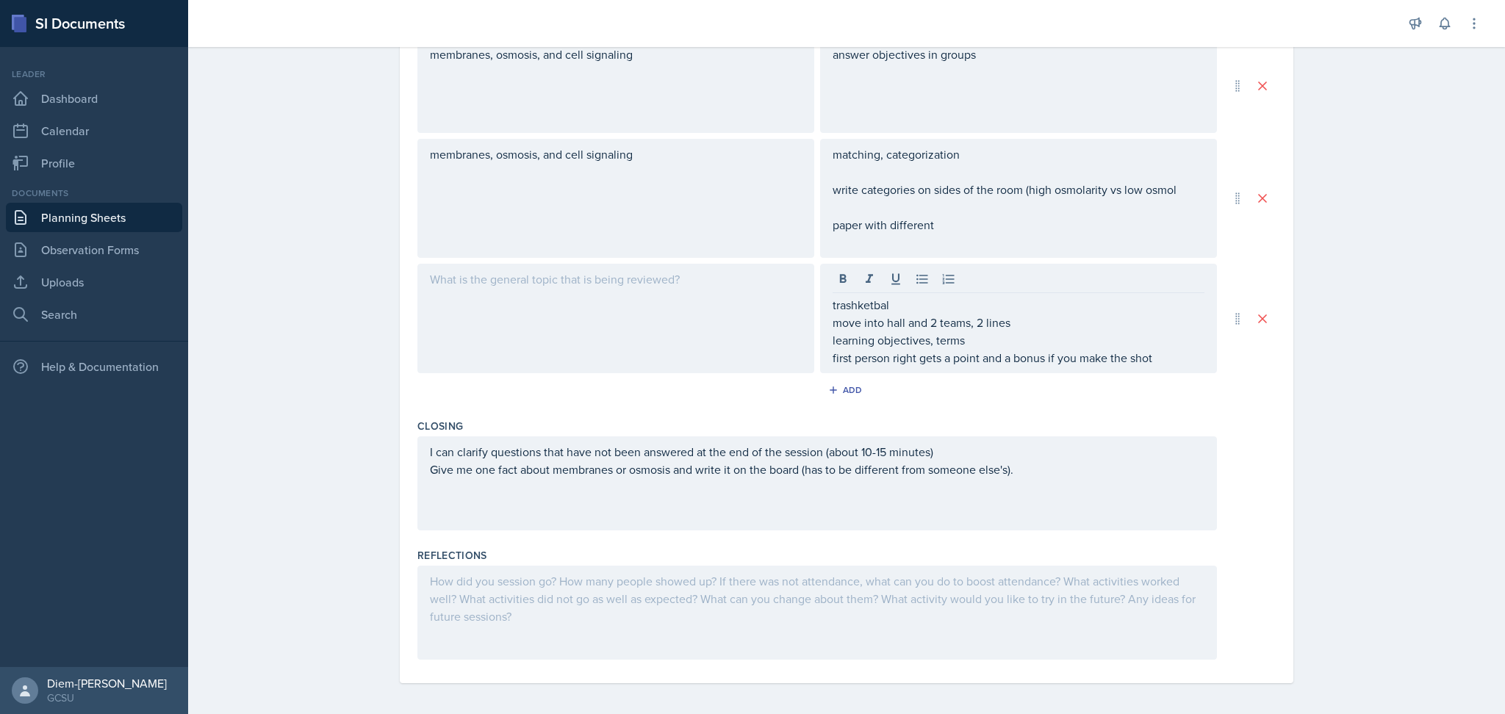
click at [847, 518] on div "I can clarify questions that have not been answered at the end of the session (…" at bounding box center [817, 484] width 800 height 94
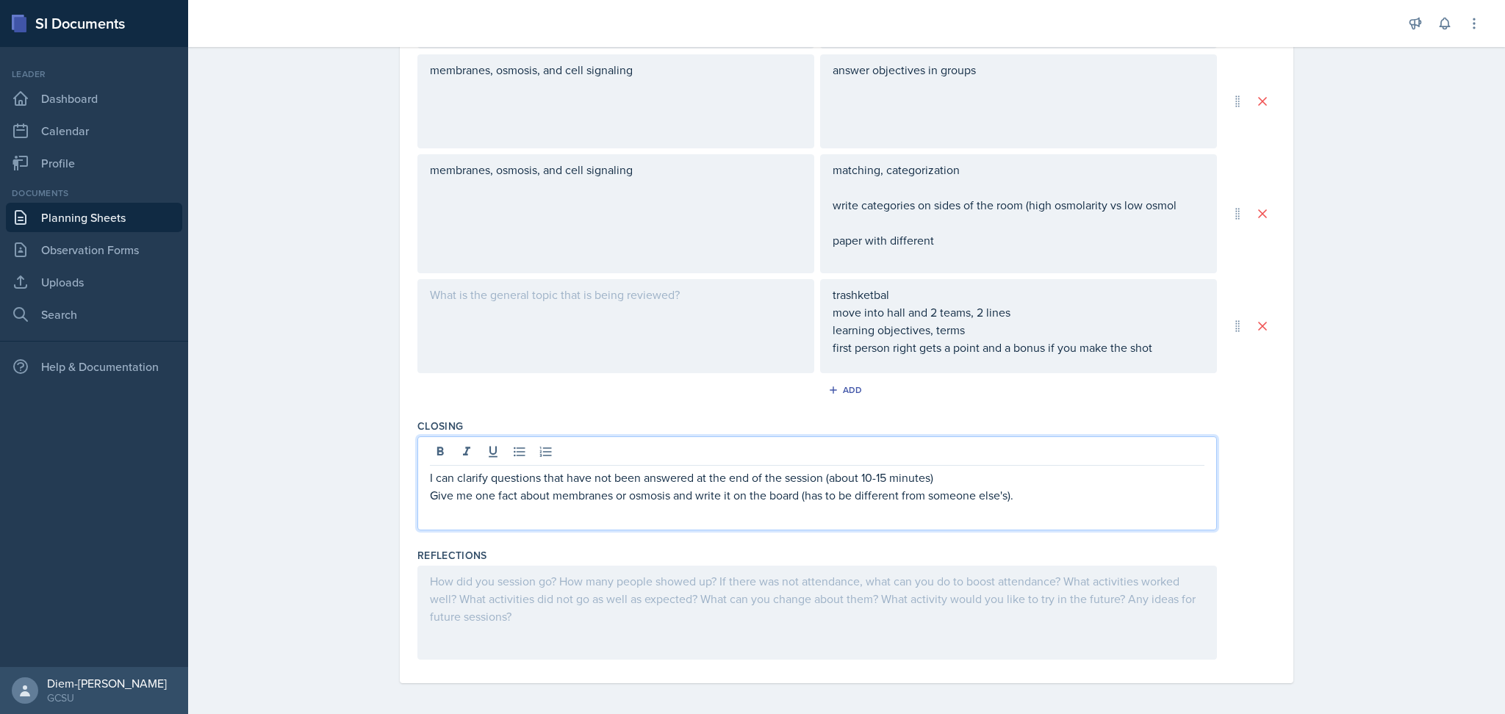
click at [1010, 179] on p at bounding box center [1019, 188] width 372 height 18
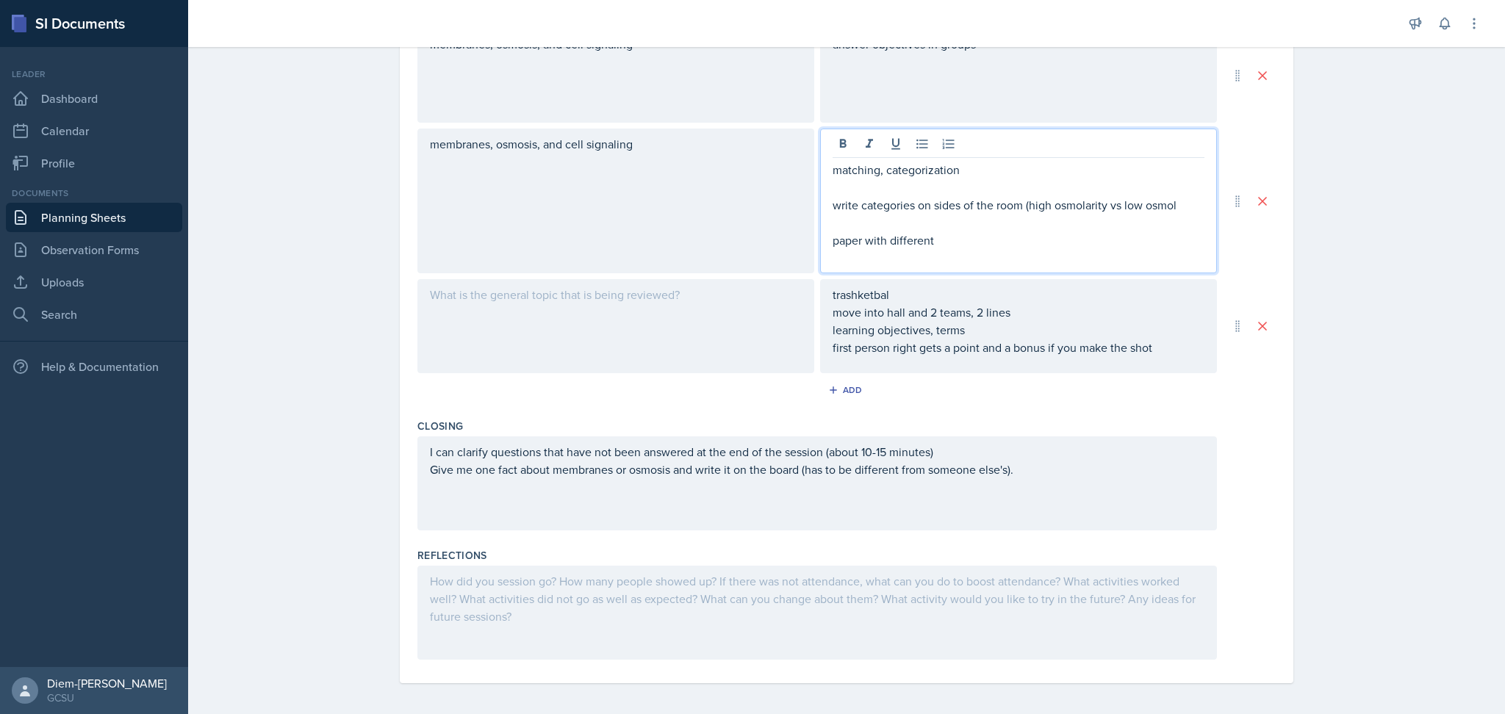
click at [1008, 243] on p "paper with different" at bounding box center [1019, 240] width 372 height 18
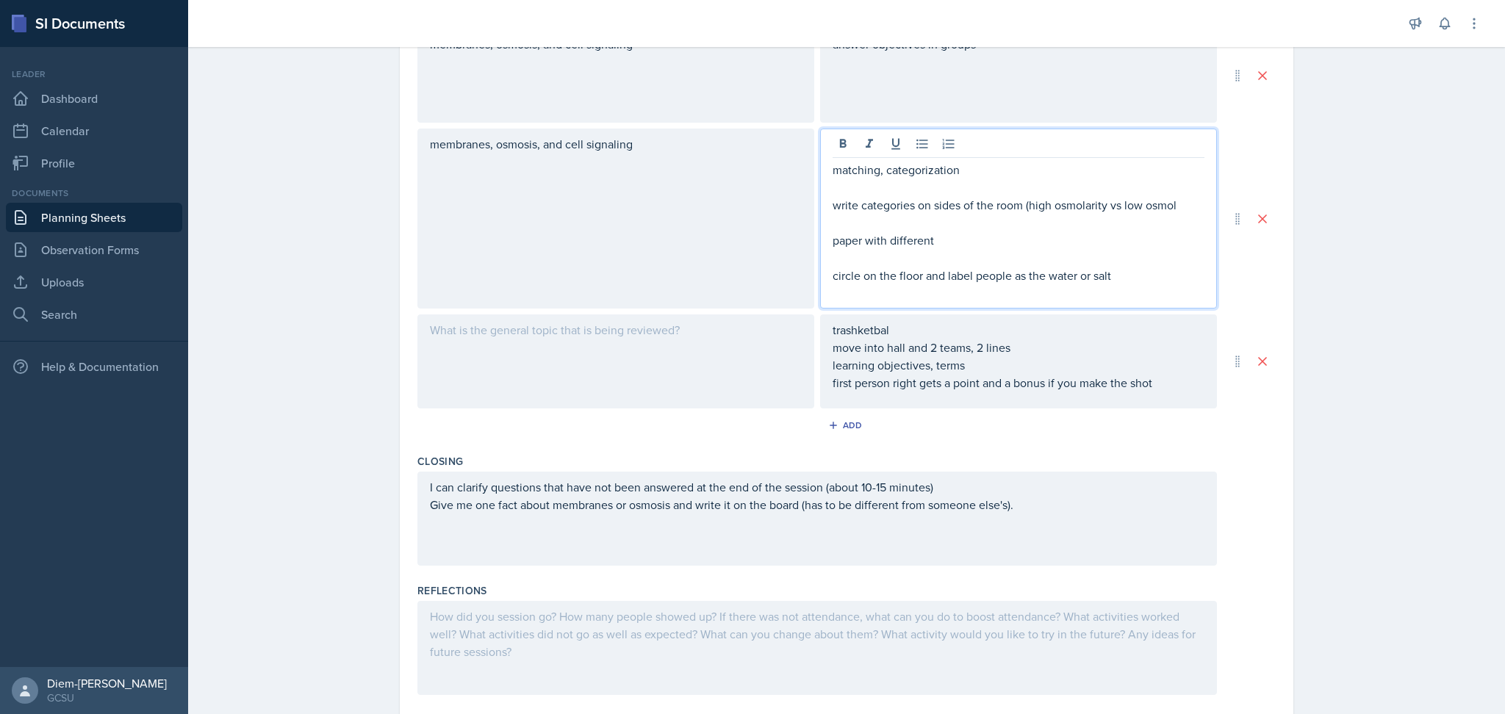
click at [955, 240] on p "paper with different" at bounding box center [1019, 240] width 372 height 18
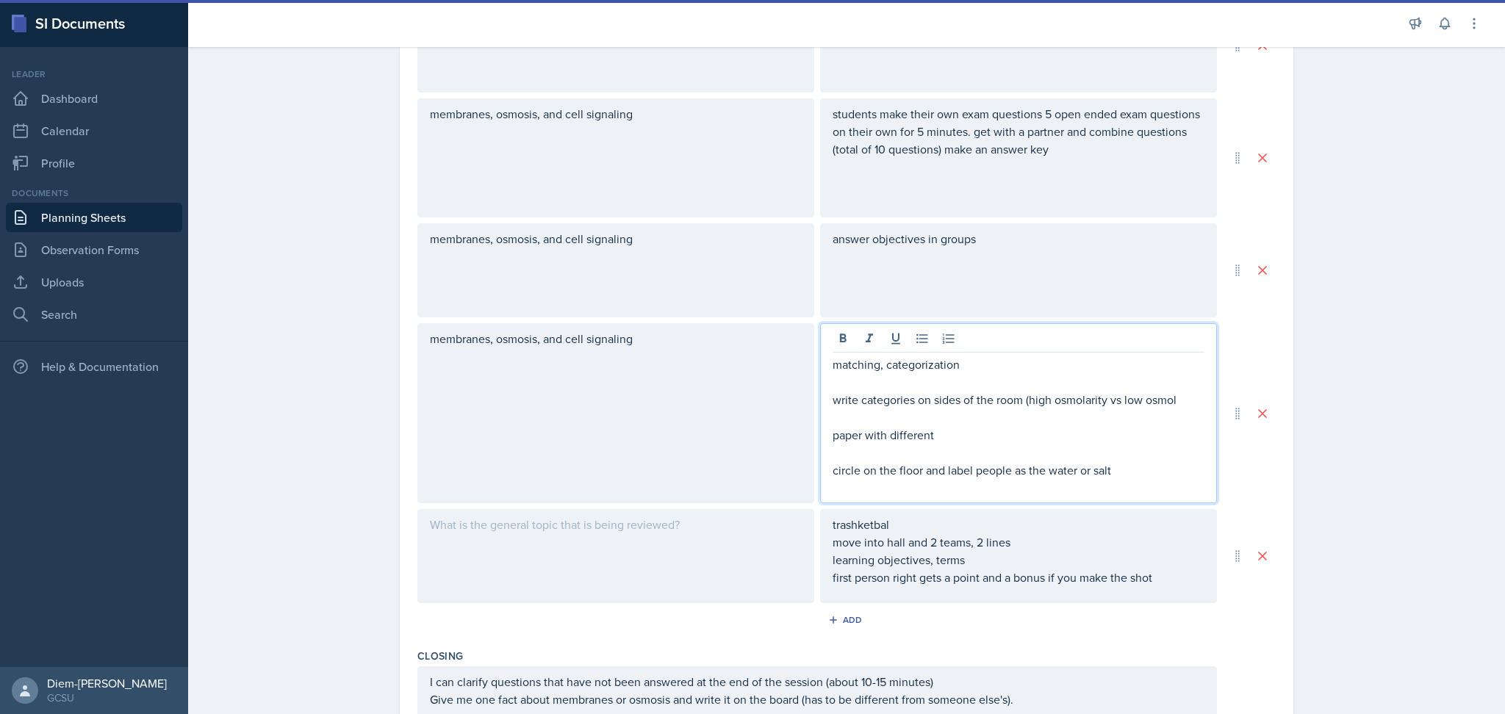
scroll to position [1642, 0]
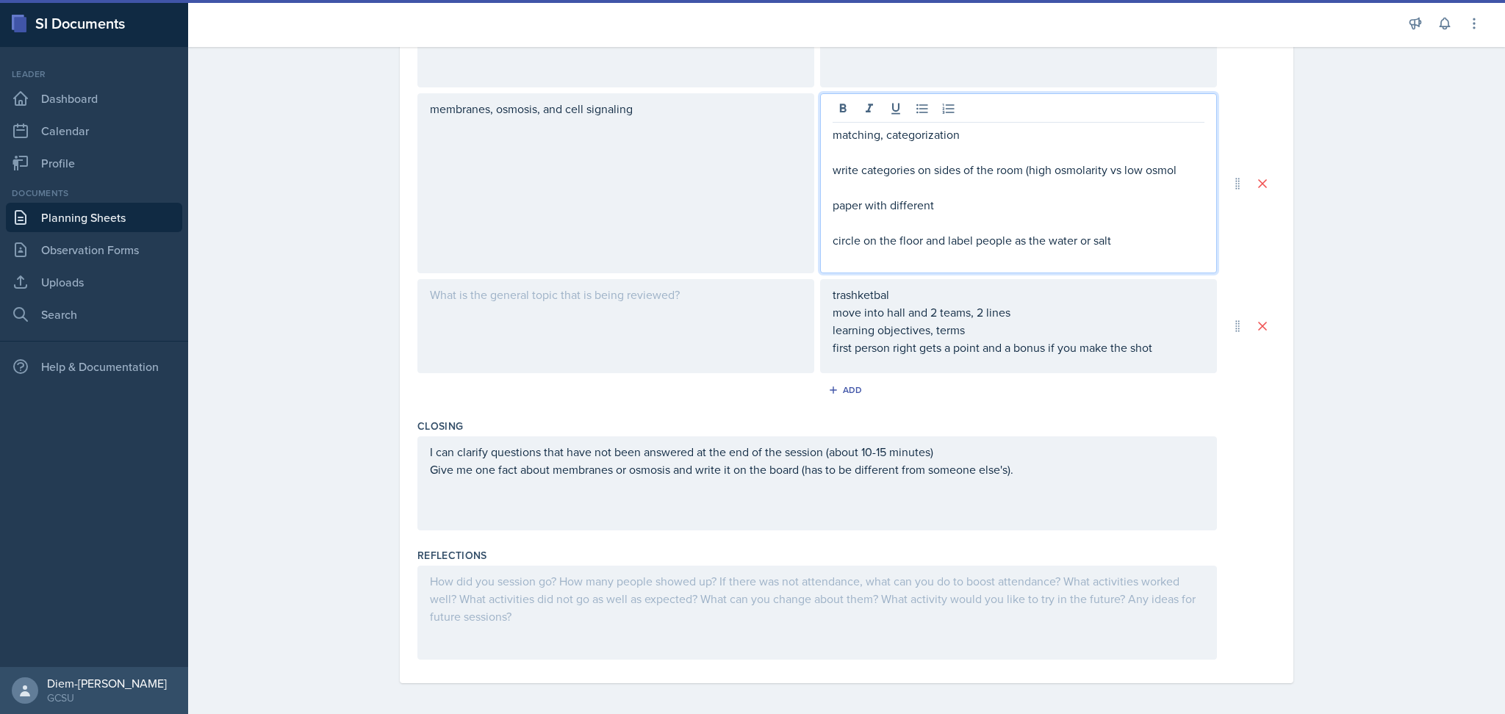
click at [683, 492] on div "I can clarify questions that have not been answered at the end of the session (…" at bounding box center [817, 484] width 800 height 94
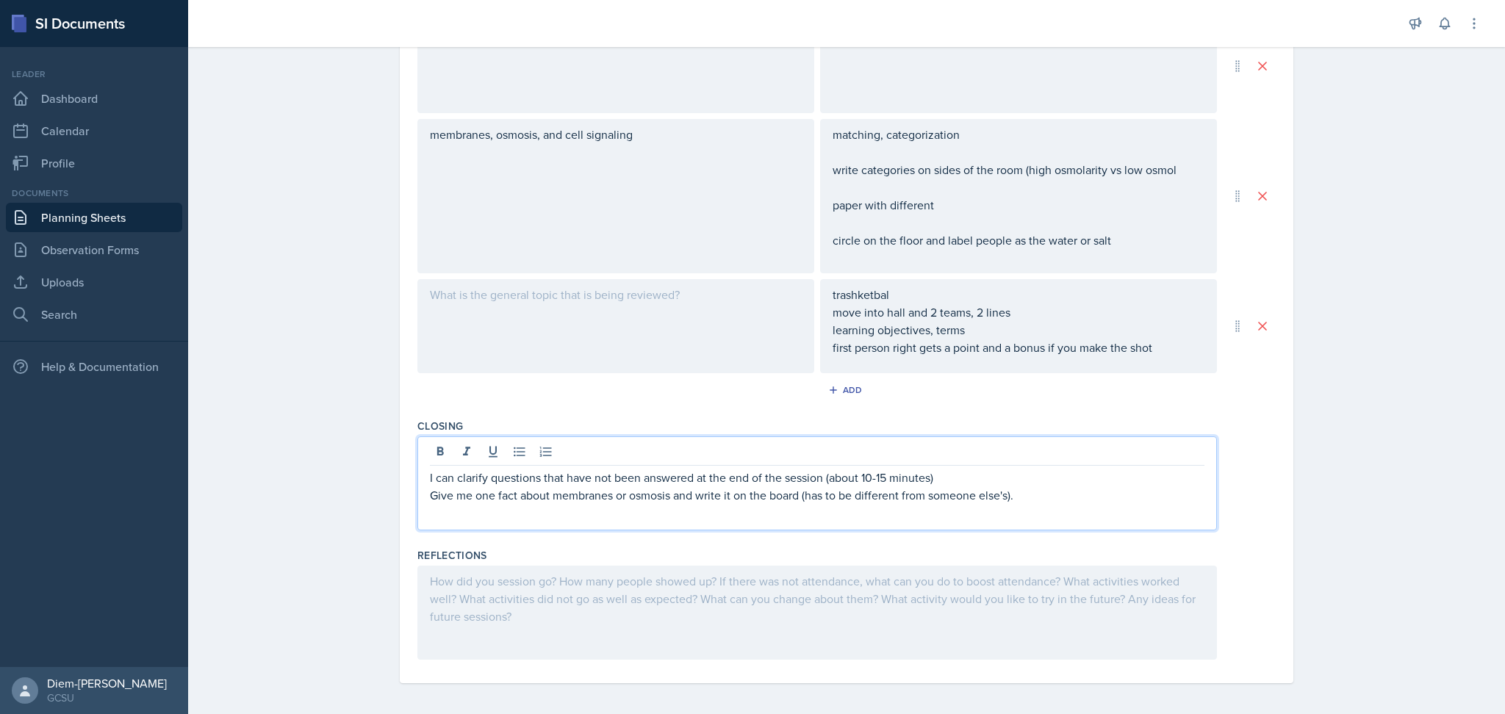
click at [1067, 499] on p "Give me one fact about membranes or osmosis and write it on the board (has to b…" at bounding box center [817, 495] width 775 height 18
click at [1035, 514] on div "I can clarify questions that have not been answered at the end of the session (…" at bounding box center [817, 484] width 800 height 94
click at [815, 492] on p "Give me one fact about membranes or osmosis and write it on the board (has to b…" at bounding box center [817, 495] width 775 height 18
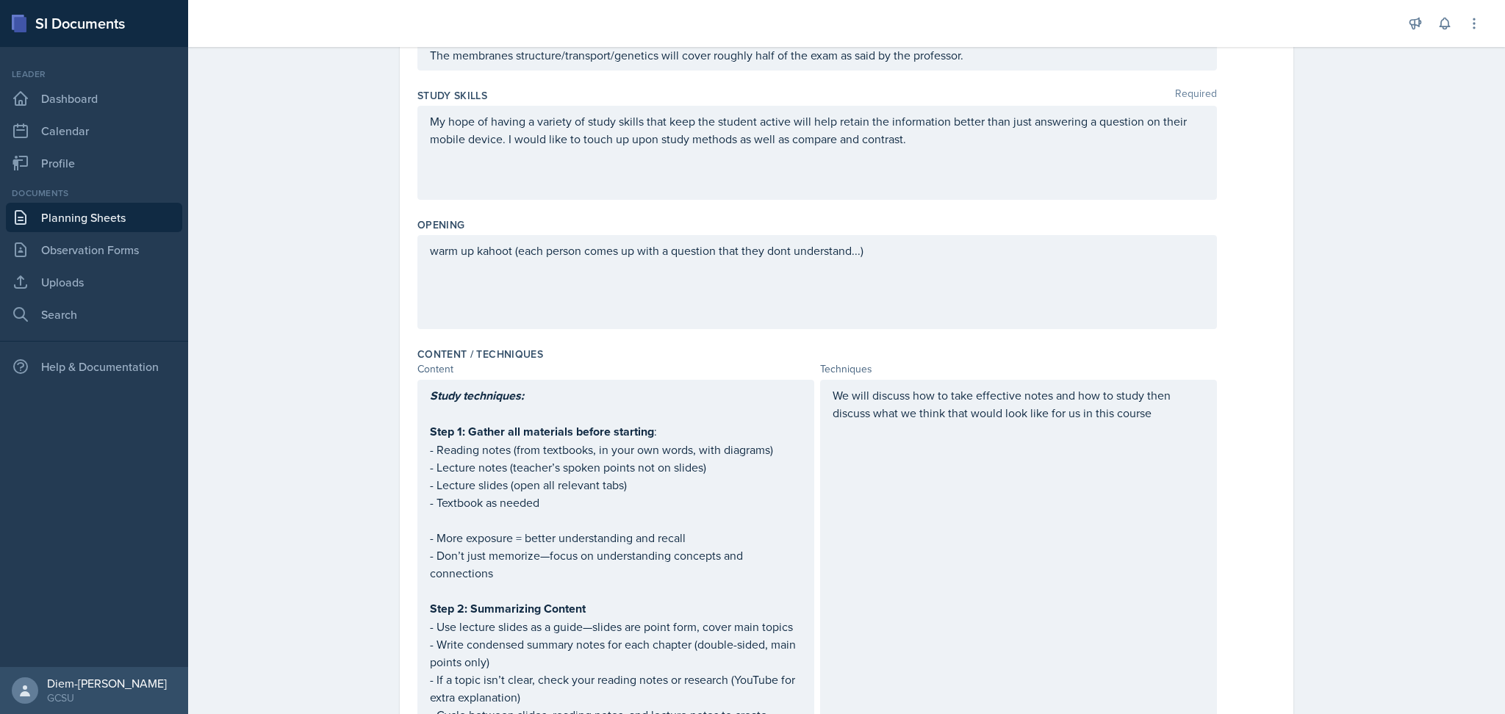
scroll to position [0, 0]
